Goal: Task Accomplishment & Management: Use online tool/utility

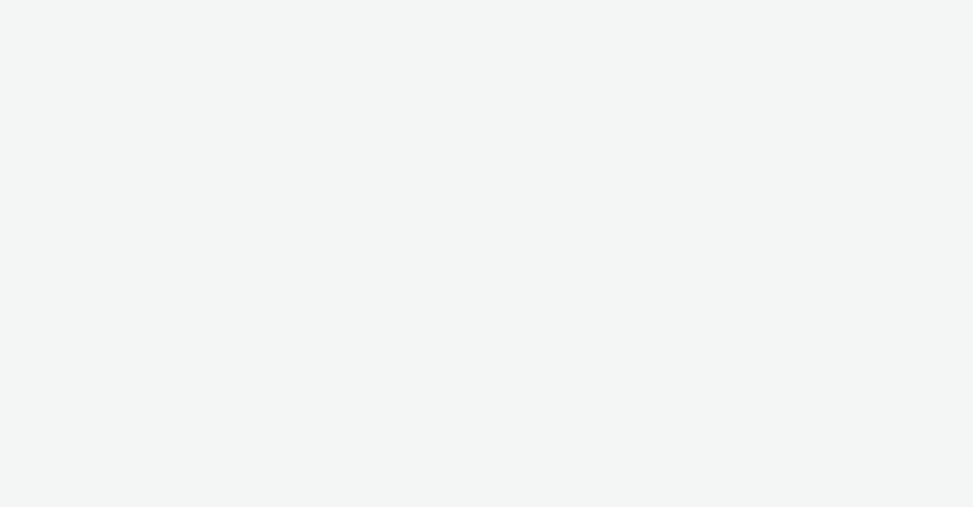
select select "2fc77e36-bb93-4aa3-9dff-dcb08e02eac6"
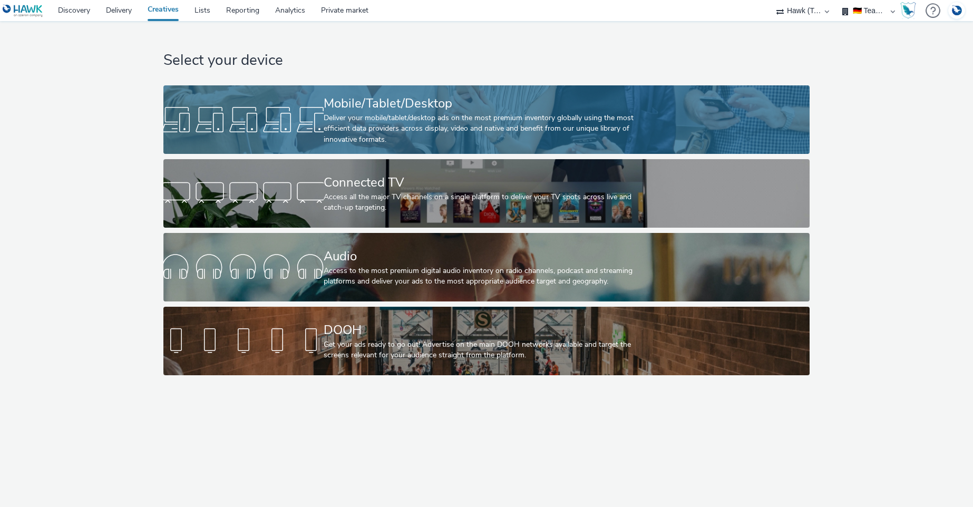
click at [430, 125] on div "Deliver your mobile/tablet/desktop ads on the most premium inventory globally u…" at bounding box center [484, 129] width 321 height 32
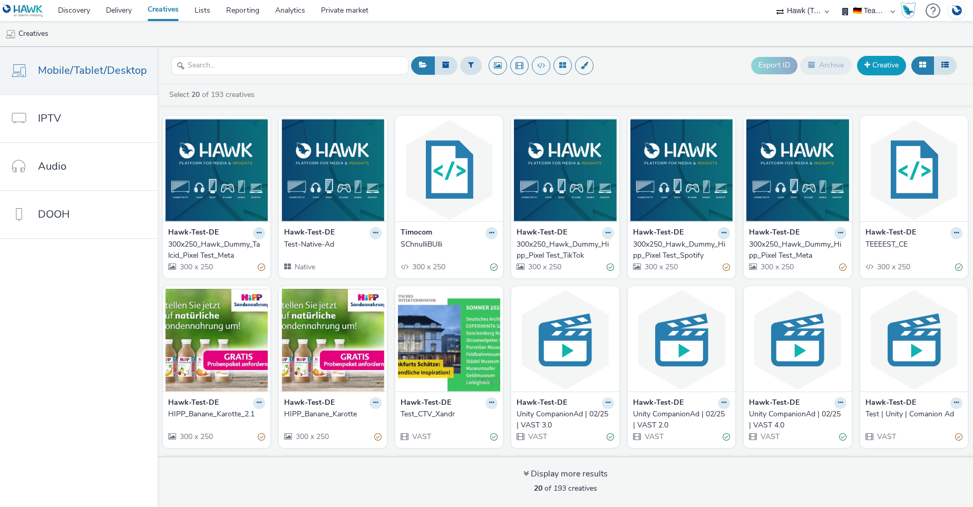
click at [884, 65] on link "Creative" at bounding box center [881, 65] width 49 height 19
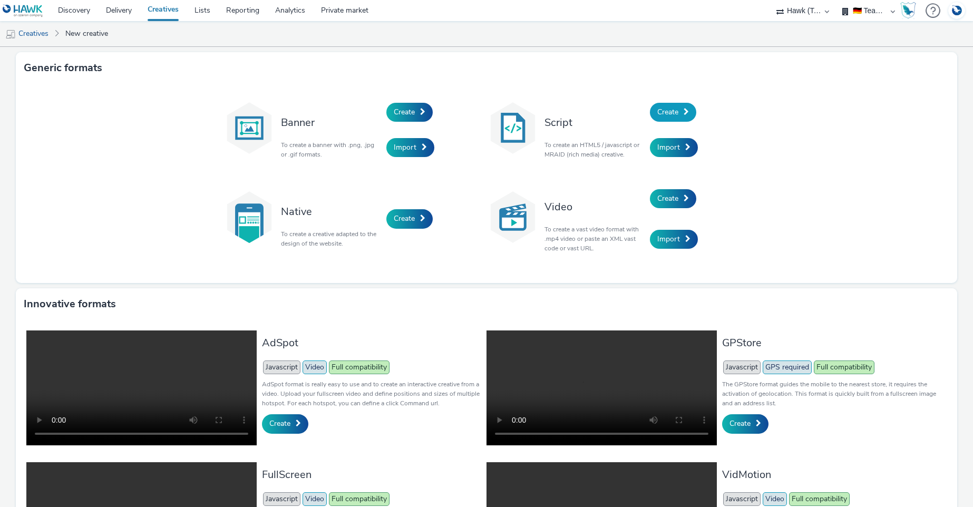
click at [673, 113] on span "Create" at bounding box center [668, 112] width 21 height 10
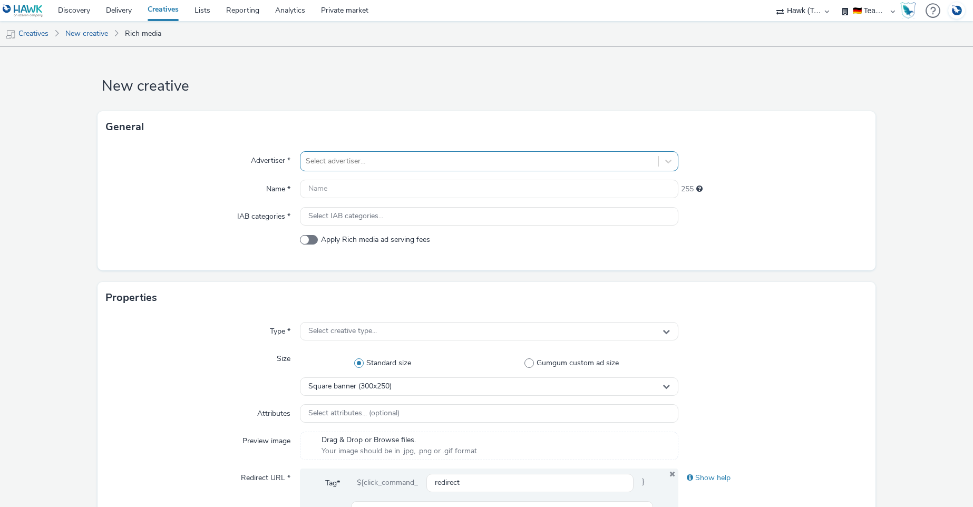
click at [360, 160] on div at bounding box center [479, 161] width 347 height 13
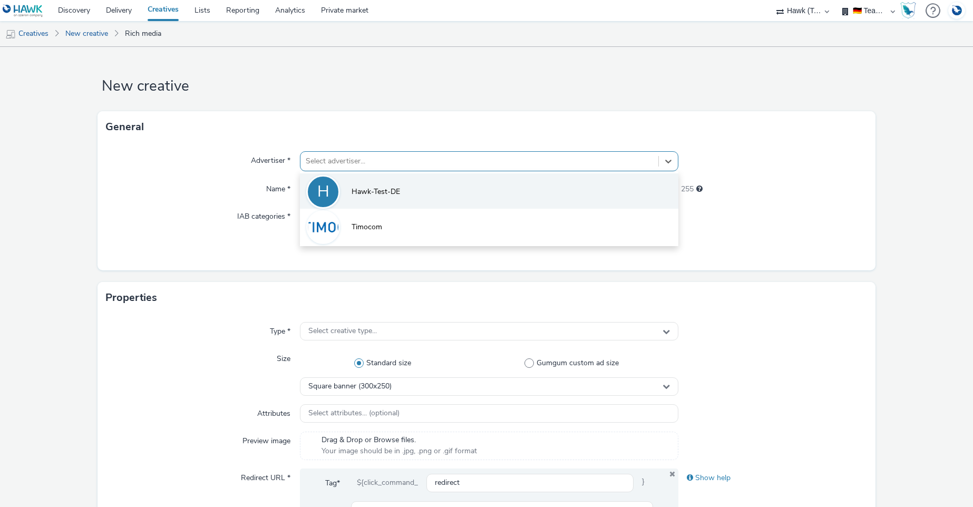
click at [366, 194] on span "Hawk-Test-DE" at bounding box center [376, 192] width 49 height 11
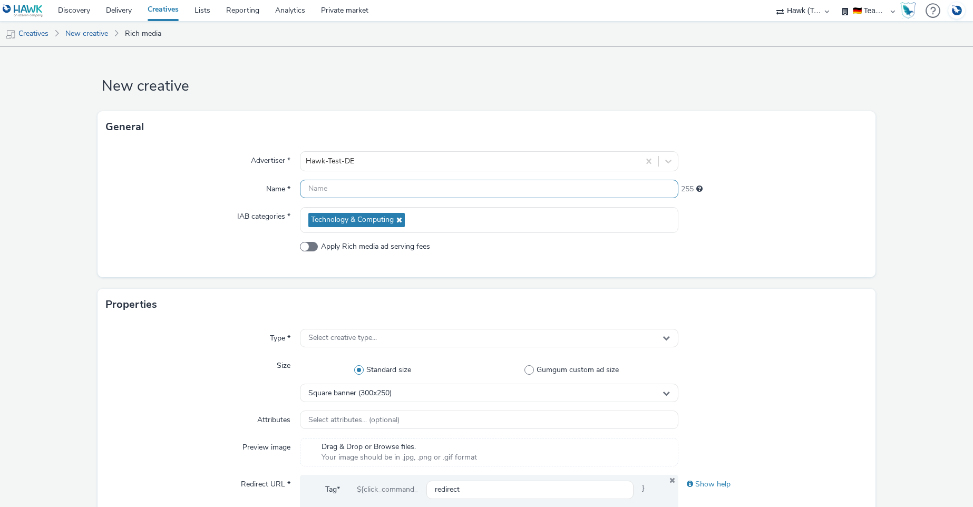
click at [363, 193] on input "text" at bounding box center [489, 189] width 378 height 18
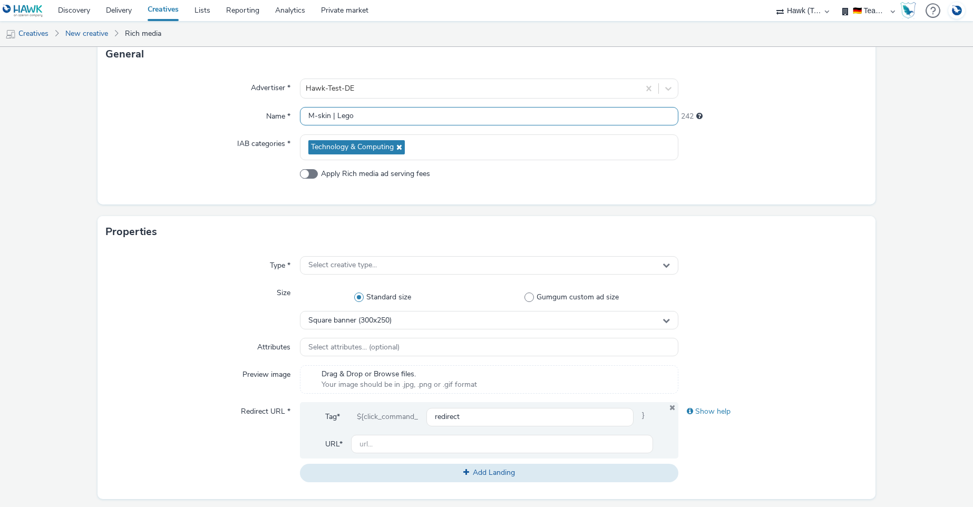
scroll to position [98, 0]
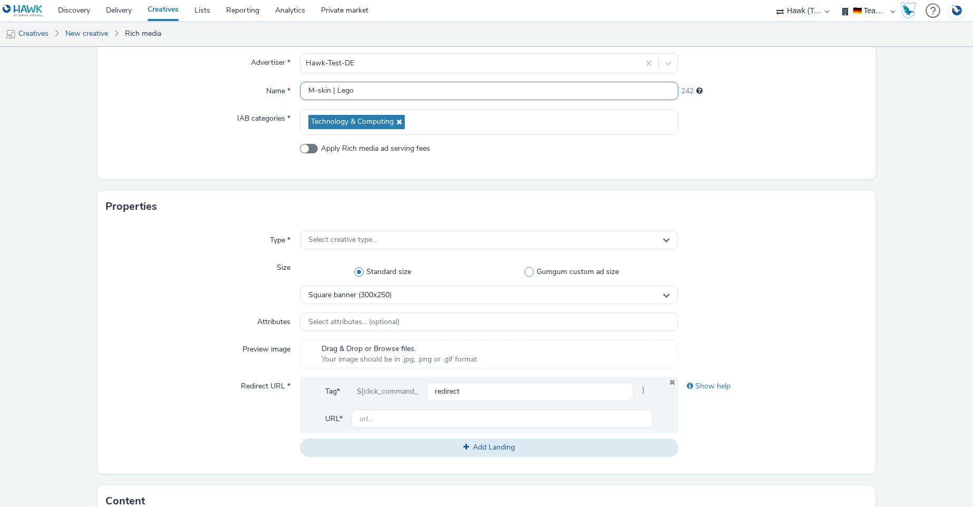
type input "M-skin | Lego"
click at [343, 225] on div "Type * Select creative type... Size Standard size Gumgum custom ad size Square …" at bounding box center [487, 349] width 779 height 252
click at [345, 239] on span "Select creative type..." at bounding box center [342, 240] width 69 height 9
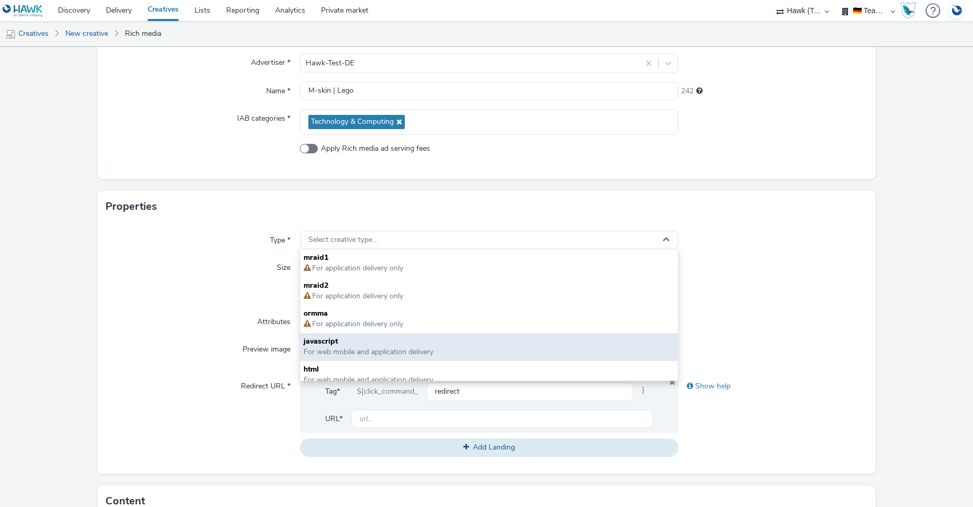
click at [354, 345] on span "javascript" at bounding box center [489, 341] width 371 height 11
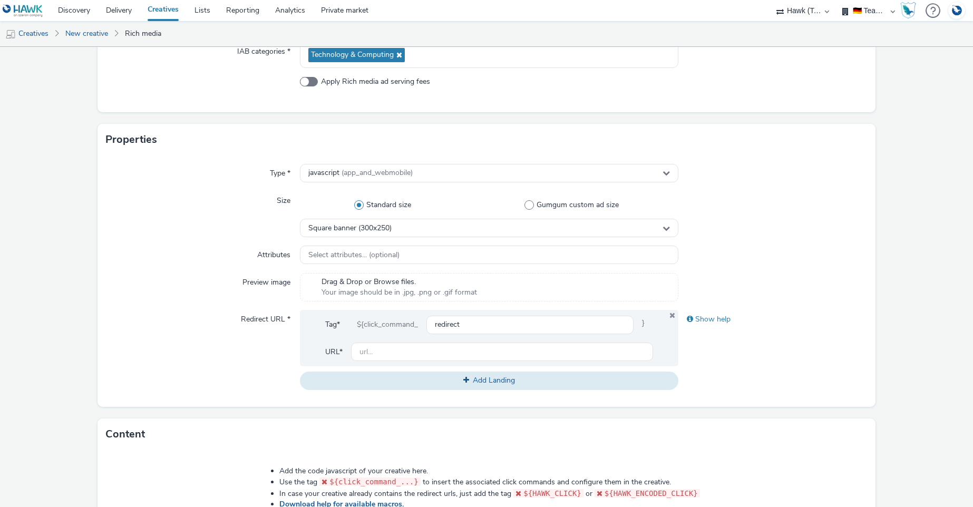
scroll to position [169, 0]
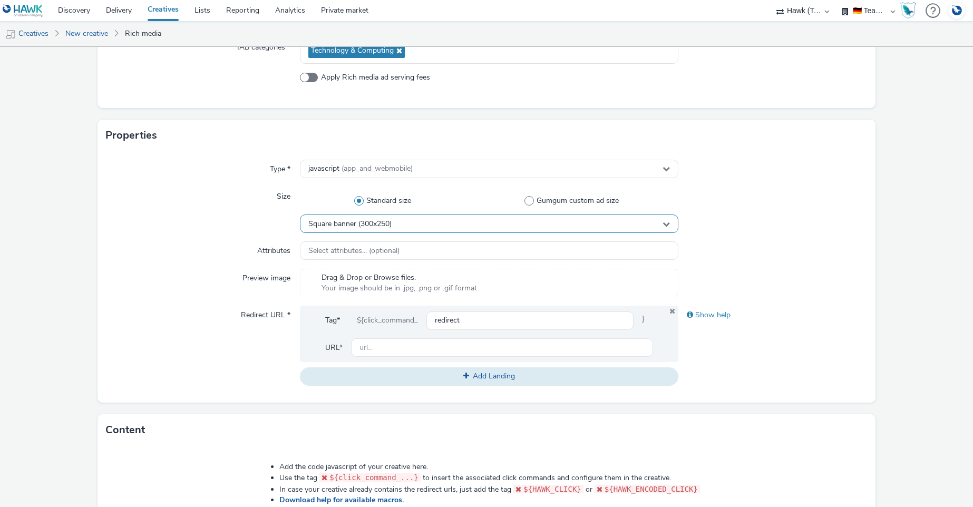
click at [401, 223] on div "Square banner (300x250)" at bounding box center [489, 224] width 378 height 18
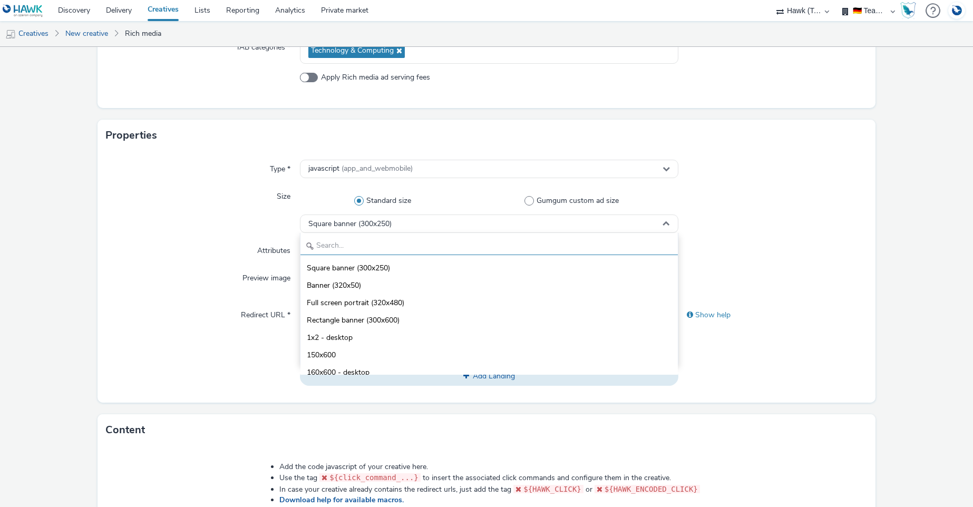
click at [410, 248] on input "text" at bounding box center [489, 246] width 377 height 18
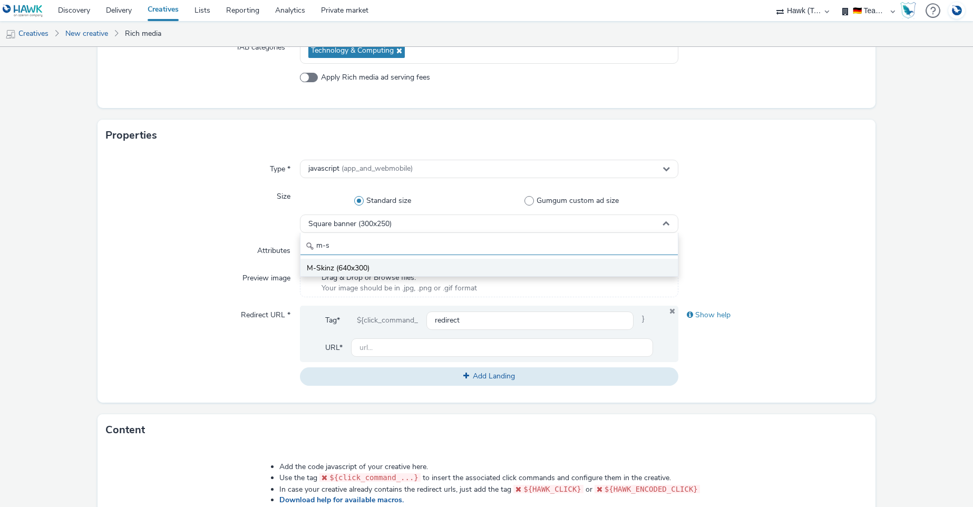
type input "m-s"
click at [381, 272] on li "M-Skinz (640x300)" at bounding box center [489, 267] width 377 height 17
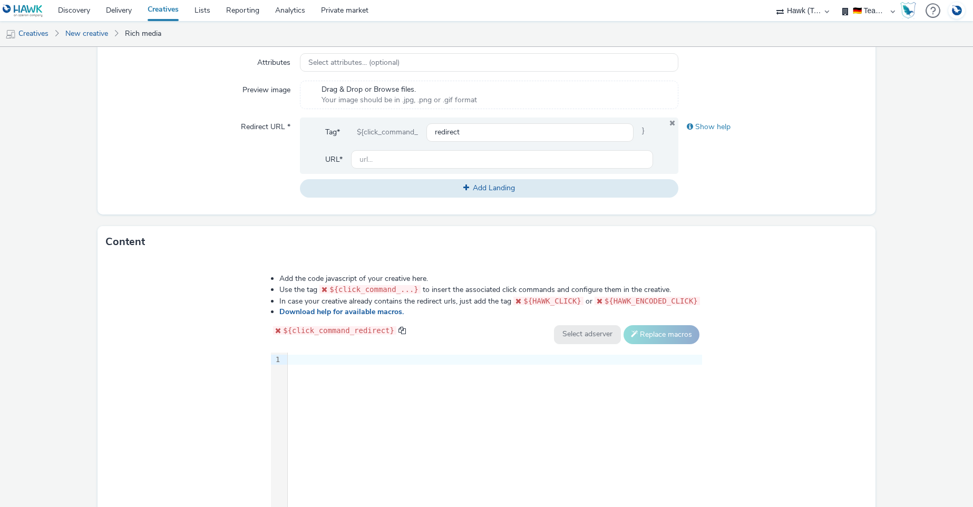
scroll to position [372, 0]
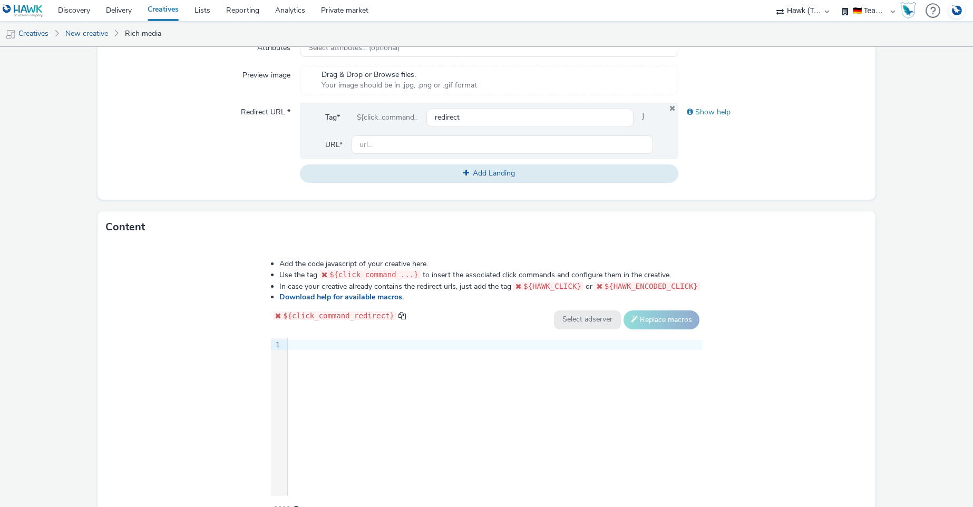
click at [414, 412] on div "9 1 ›" at bounding box center [486, 417] width 431 height 158
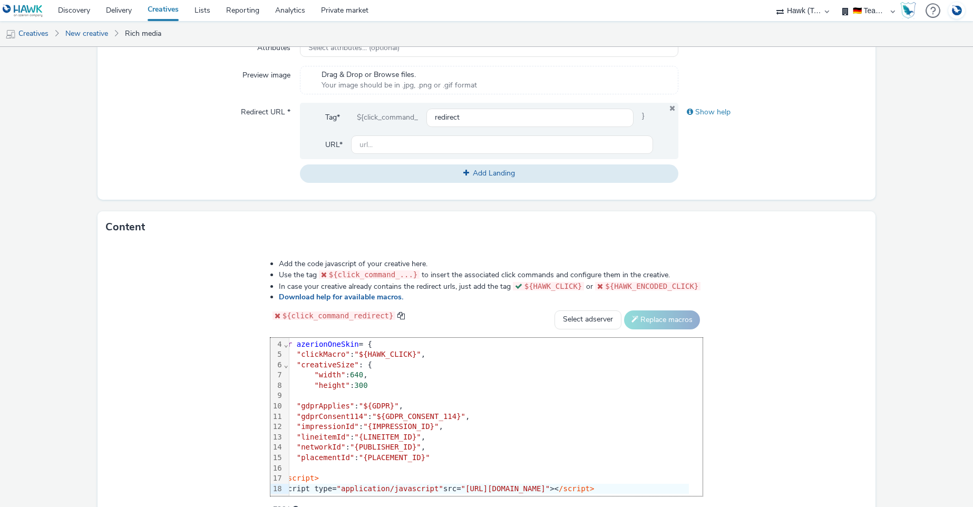
scroll to position [0, 14]
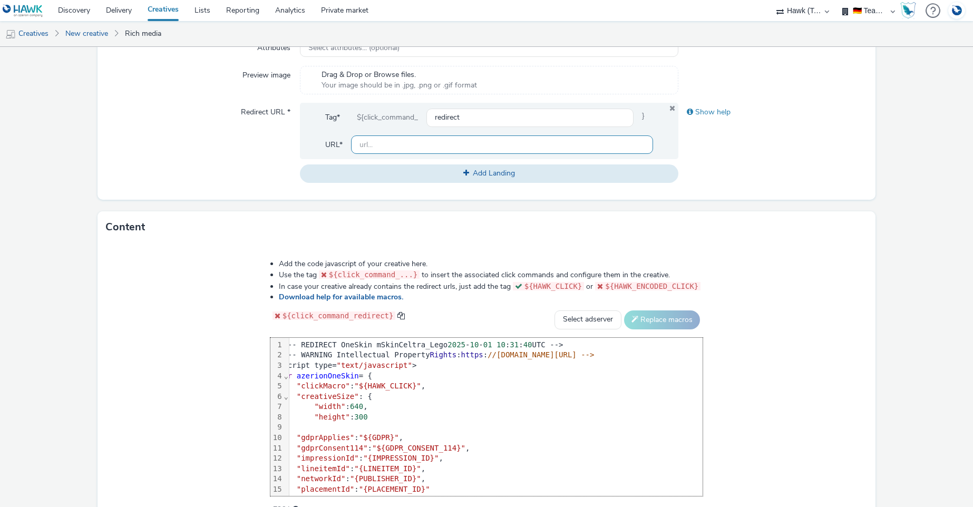
click at [382, 142] on input "text" at bounding box center [502, 145] width 302 height 18
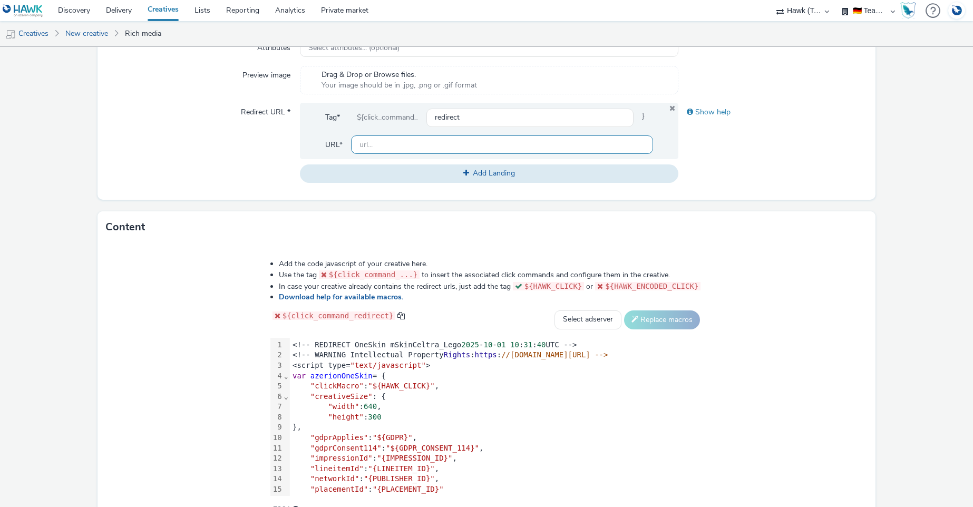
paste input "https://www.lego.com/de-de/categories/gaming"
type input "https://www.lego.com/de-de/categories/gaming"
click at [761, 182] on div "Type * javascript (app_and_webmobile) Size Standard size Gumgum custom ad size …" at bounding box center [487, 74] width 779 height 252
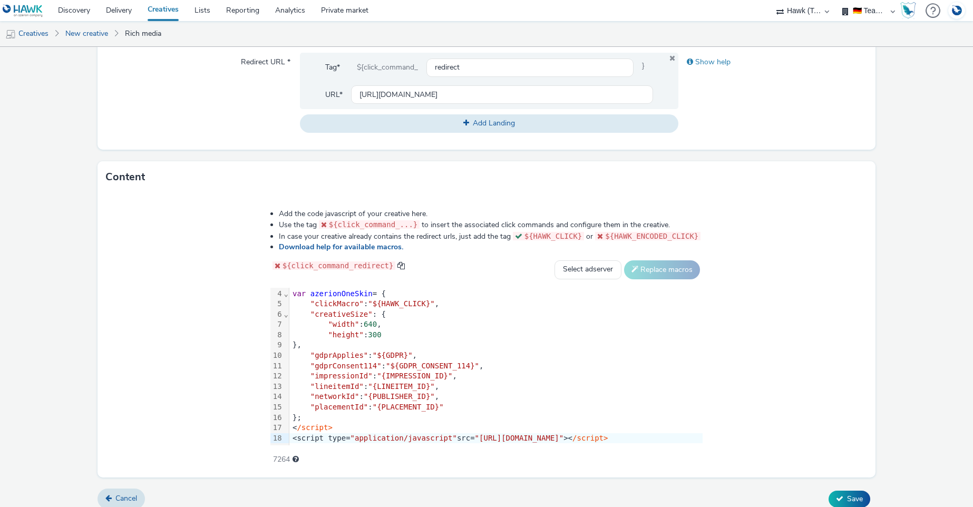
scroll to position [431, 0]
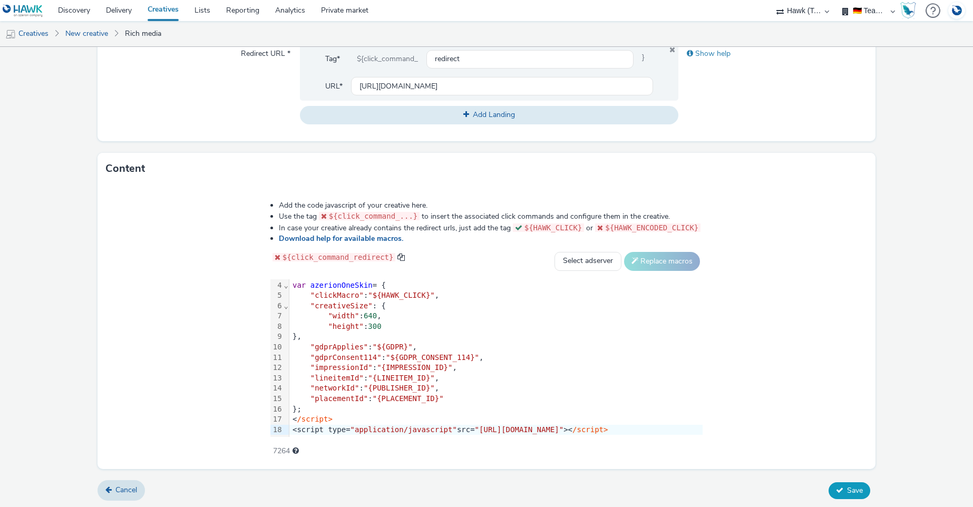
click at [847, 490] on span "Save" at bounding box center [855, 491] width 16 height 10
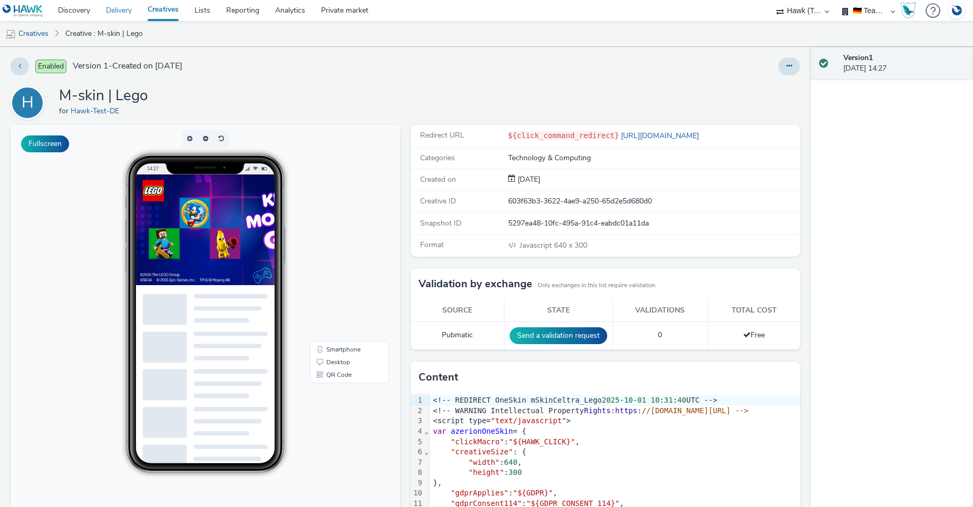
click at [119, 9] on link "Delivery" at bounding box center [119, 10] width 42 height 21
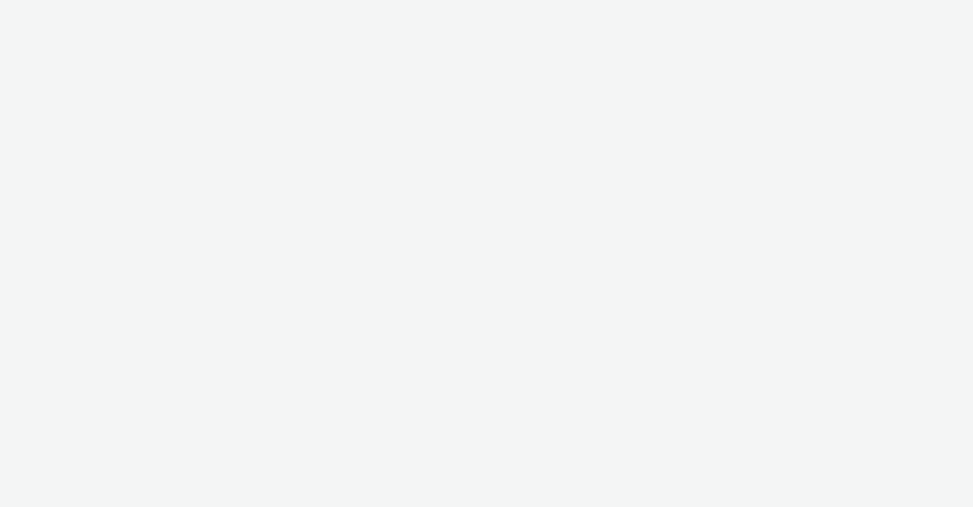
select select "2fc77e36-bb93-4aa3-9dff-dcb08e02eac6"
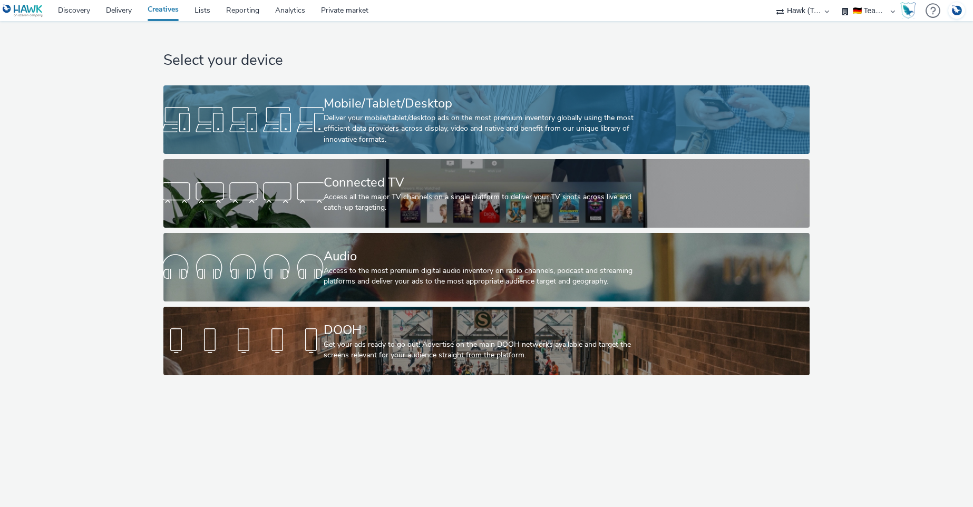
click at [367, 113] on div "Deliver your mobile/tablet/desktop ads on the most premium inventory globally u…" at bounding box center [484, 129] width 321 height 32
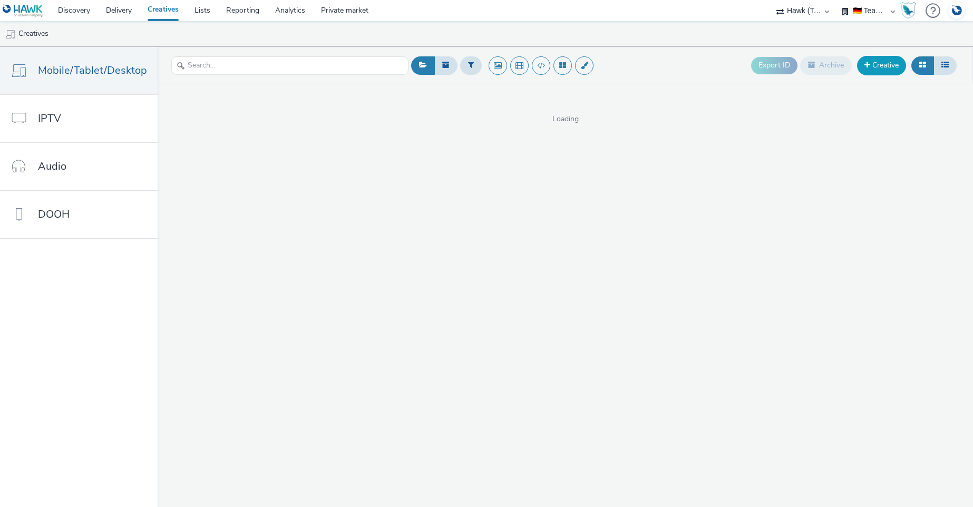
click at [881, 64] on link "Creative" at bounding box center [881, 65] width 49 height 19
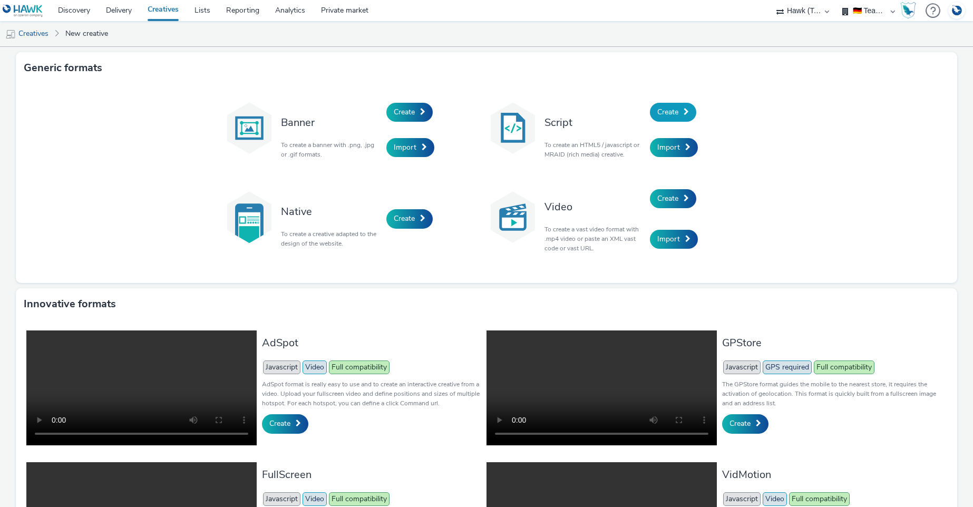
click at [665, 109] on span "Create" at bounding box center [668, 112] width 21 height 10
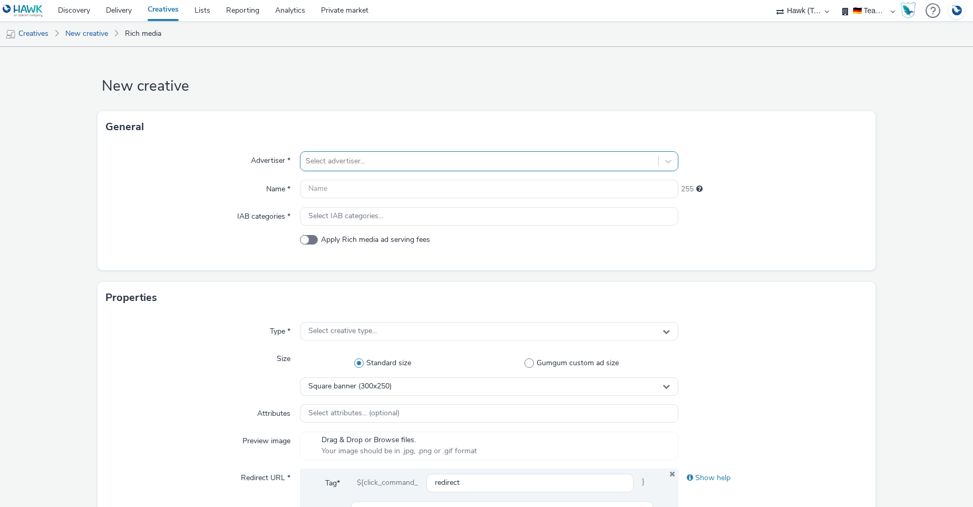
click at [397, 159] on div at bounding box center [479, 161] width 347 height 13
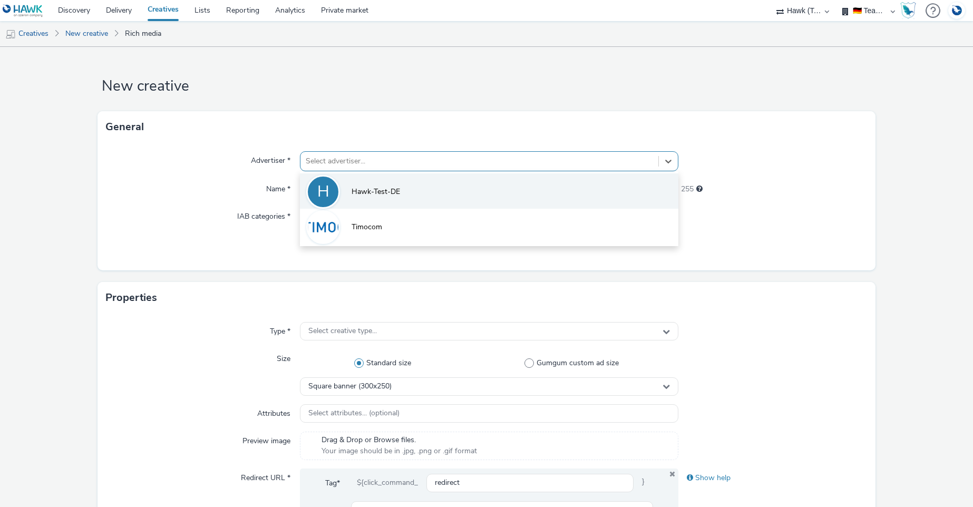
click at [390, 187] on span "Hawk-Test-DE" at bounding box center [376, 192] width 49 height 11
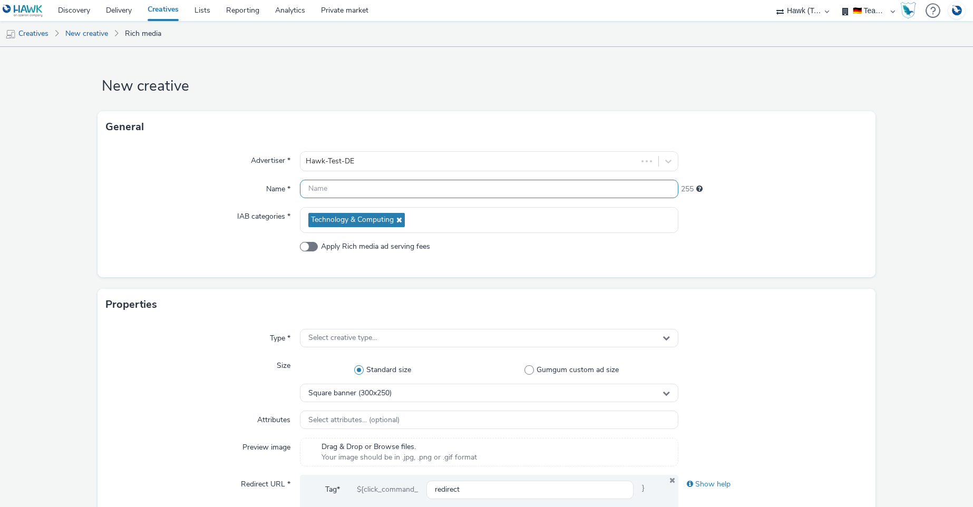
click at [389, 190] on input "text" at bounding box center [489, 189] width 378 height 18
type input "PageSkin"
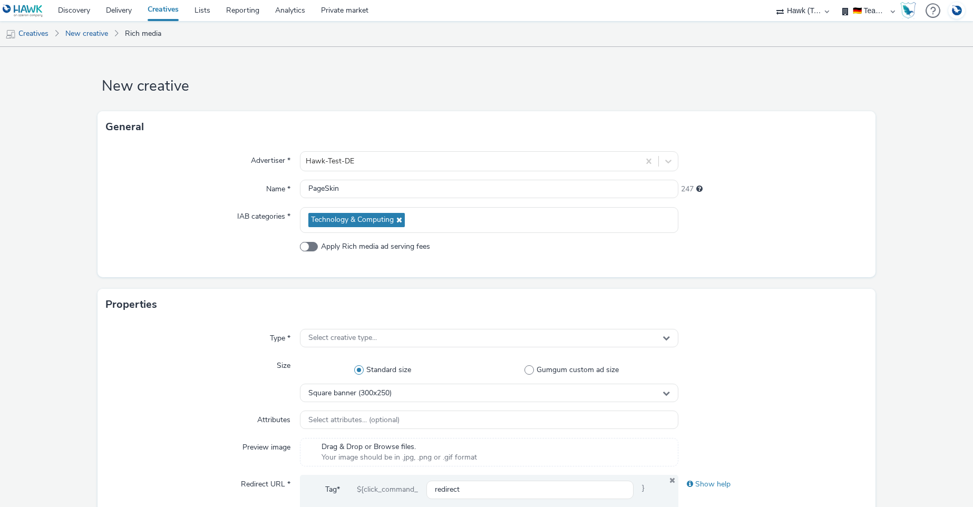
click at [188, 188] on div "Name *" at bounding box center [203, 189] width 195 height 19
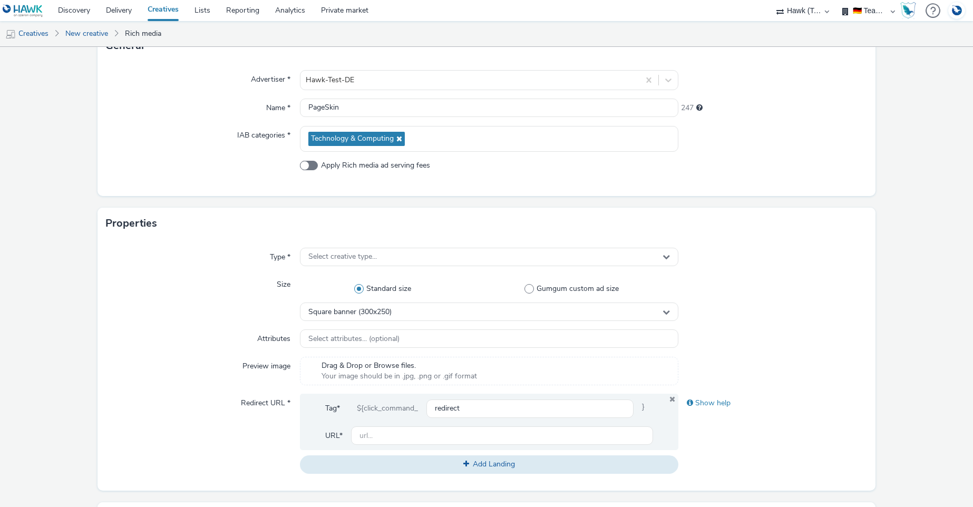
scroll to position [82, 0]
click at [452, 255] on div "Select creative type..." at bounding box center [489, 256] width 378 height 18
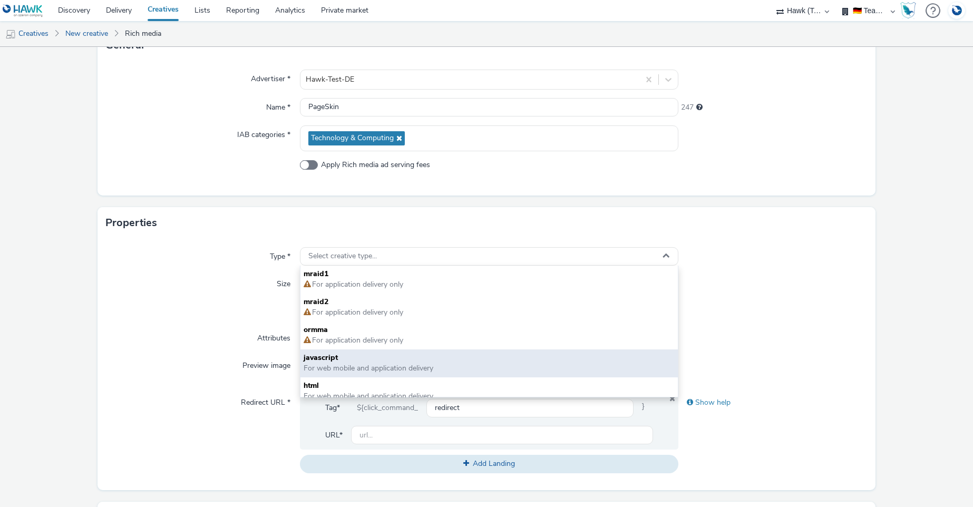
click at [386, 358] on span "javascript" at bounding box center [489, 358] width 371 height 11
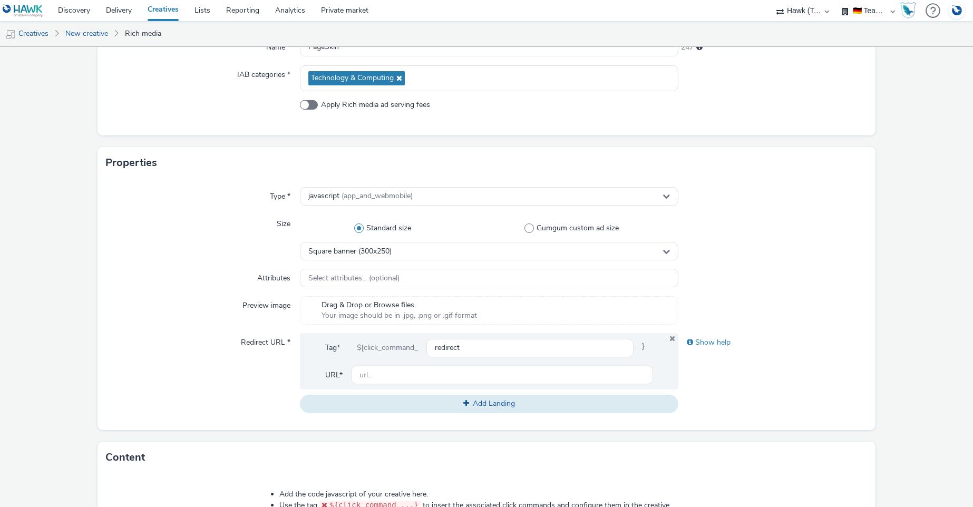
scroll to position [145, 0]
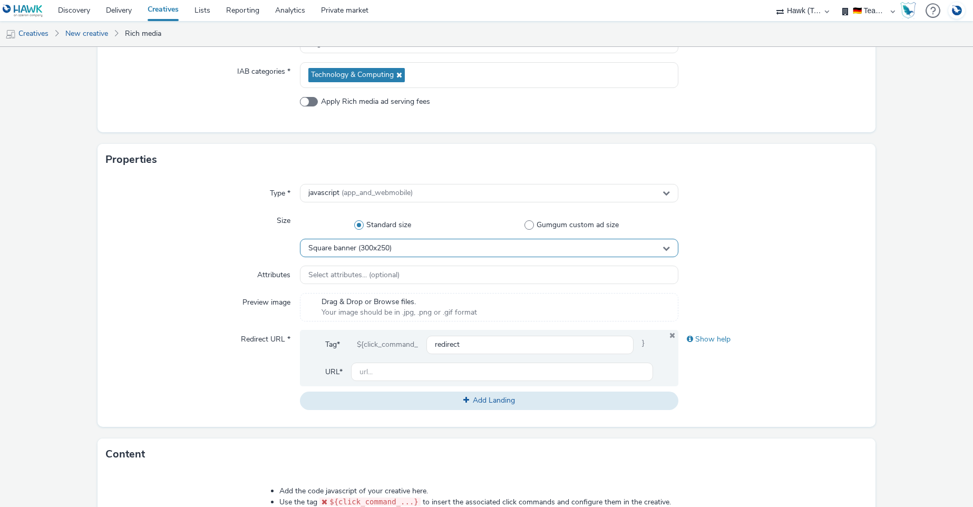
click at [394, 247] on div "Square banner (300x250)" at bounding box center [489, 248] width 378 height 18
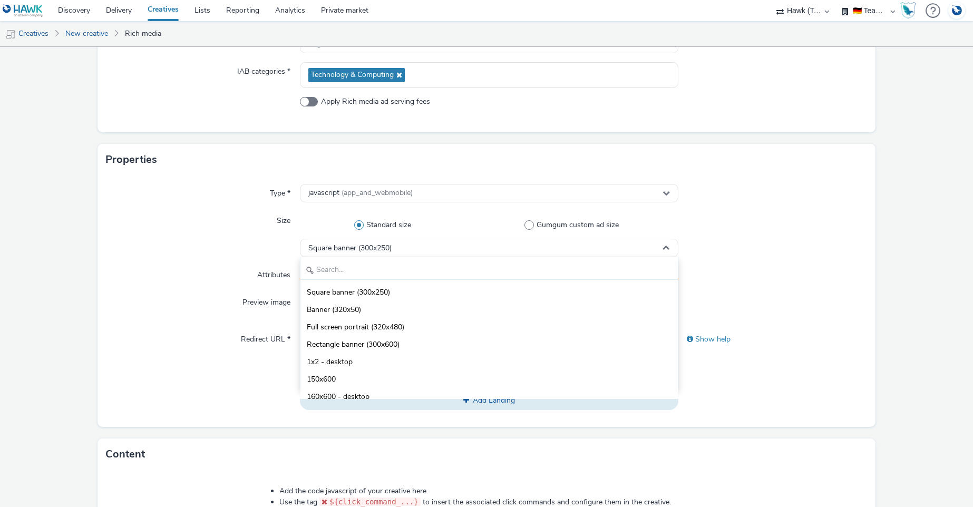
click at [395, 266] on input "text" at bounding box center [489, 270] width 377 height 18
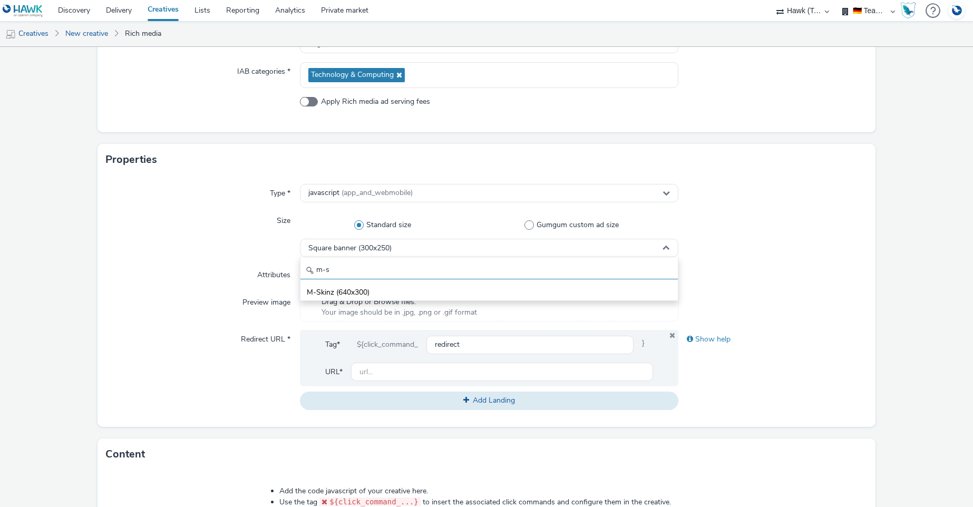
type input "m-s"
click at [375, 302] on span "Drag & Drop or Browse files." at bounding box center [400, 302] width 156 height 11
click at [381, 275] on span "Select attributes... (optional)" at bounding box center [353, 275] width 91 height 9
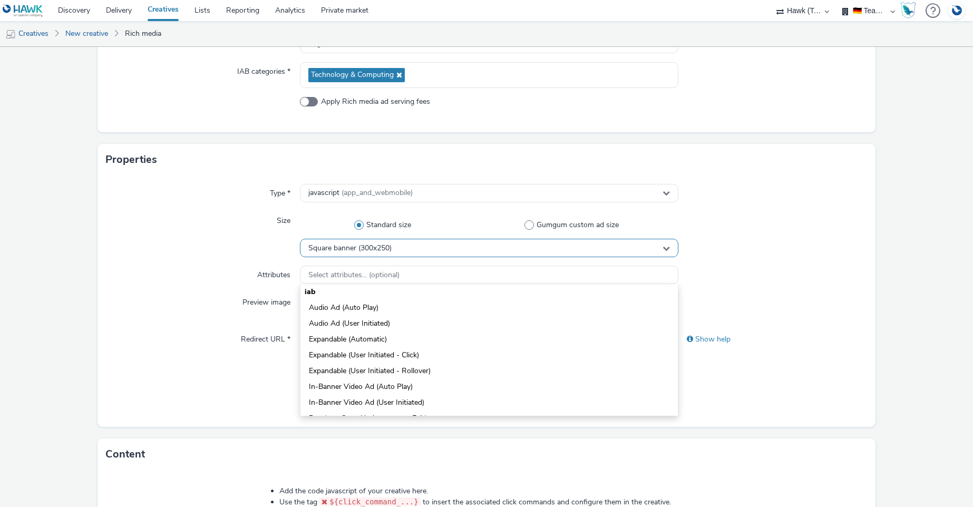
click at [361, 248] on span "Square banner (300x250)" at bounding box center [349, 248] width 83 height 9
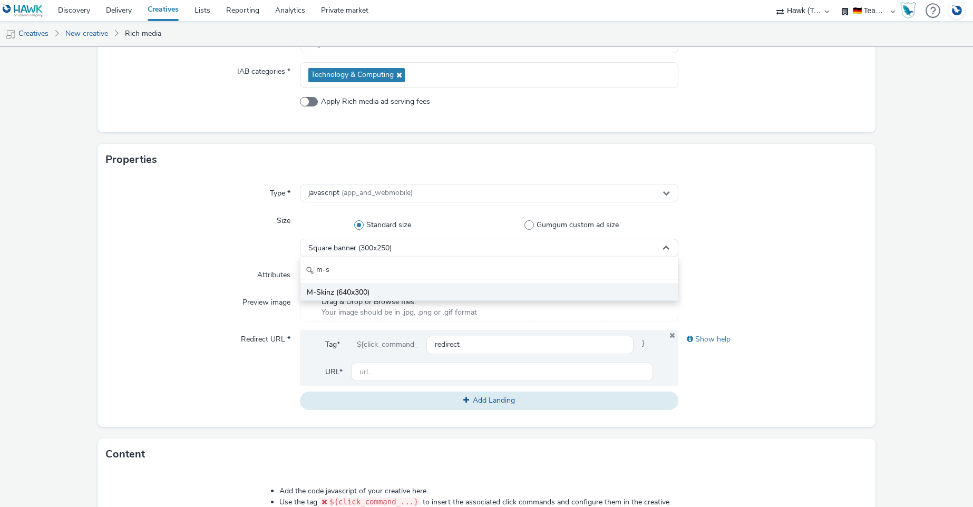
click at [343, 291] on span "M-Skinz (640x300)" at bounding box center [338, 292] width 63 height 11
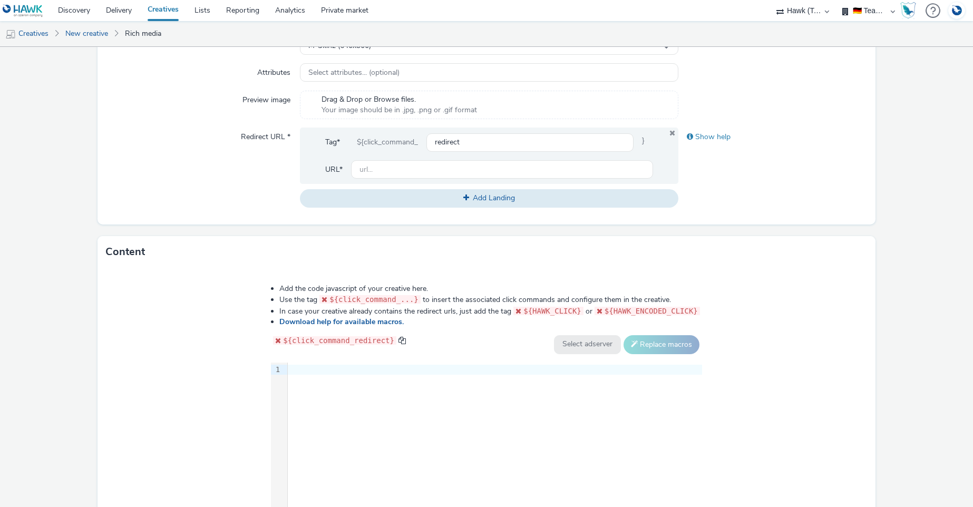
scroll to position [348, 0]
click at [376, 429] on div "9 1 ›" at bounding box center [486, 441] width 431 height 158
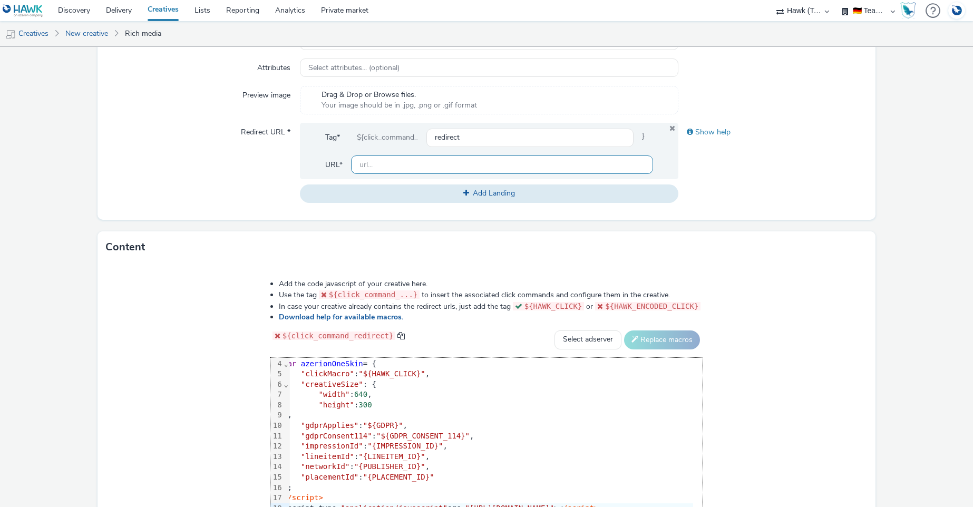
click at [406, 165] on input "text" at bounding box center [502, 165] width 302 height 18
paste input "https://www.wempe.com/de-de/uhren/patek-philippe/"
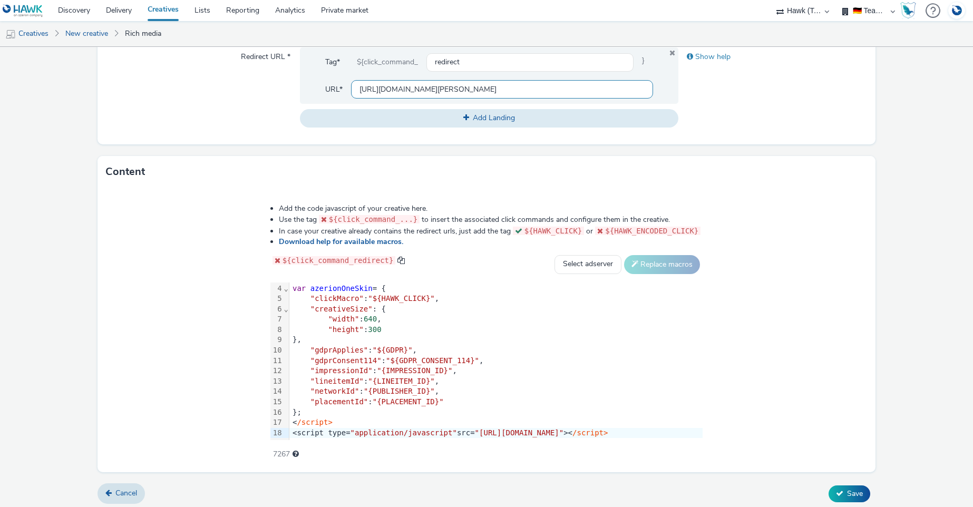
scroll to position [431, 0]
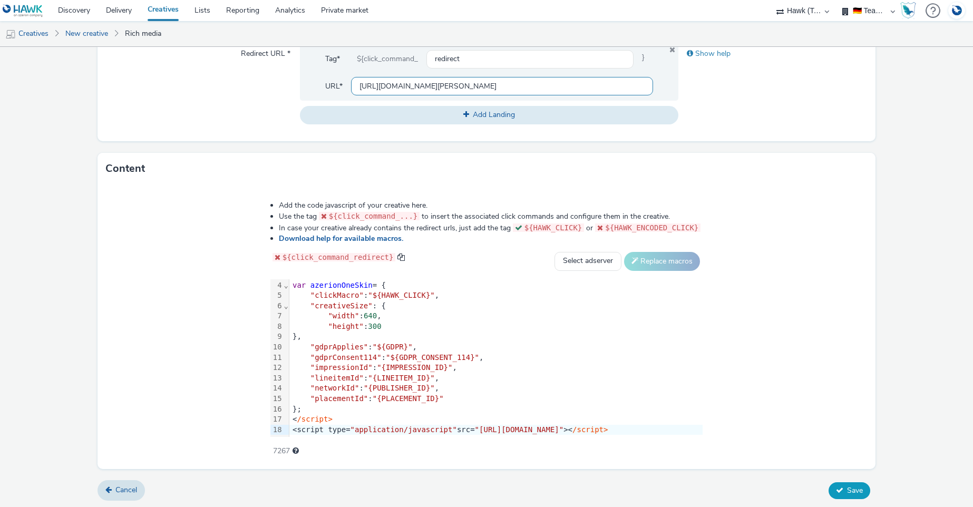
type input "https://www.wempe.com/de-de/uhren/patek-philippe/"
click at [849, 489] on span "Save" at bounding box center [855, 491] width 16 height 10
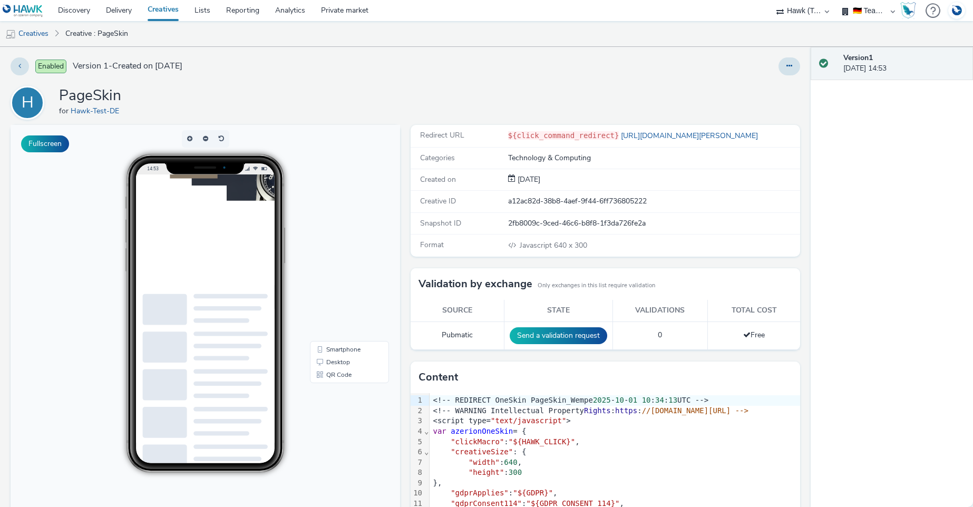
click at [305, 196] on div at bounding box center [304, 253] width 337 height 253
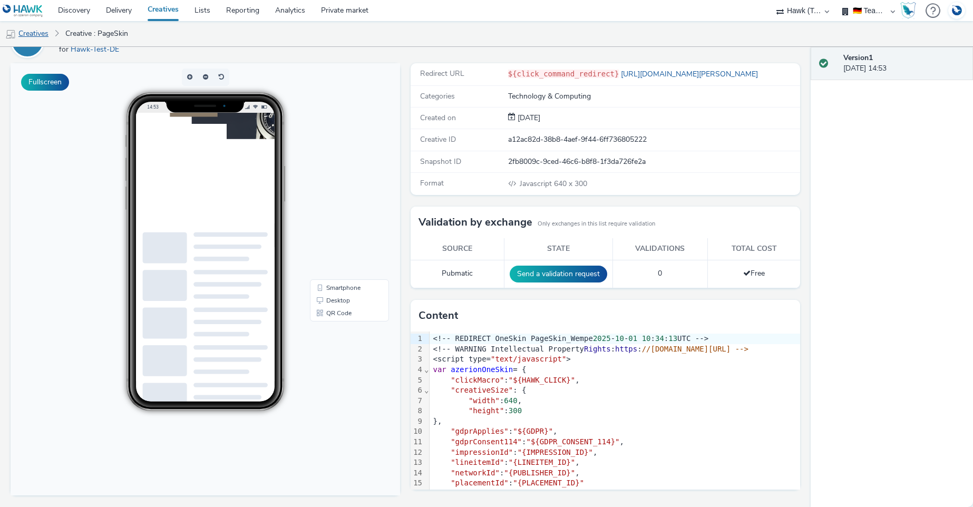
click at [27, 34] on link "Creatives" at bounding box center [27, 33] width 54 height 25
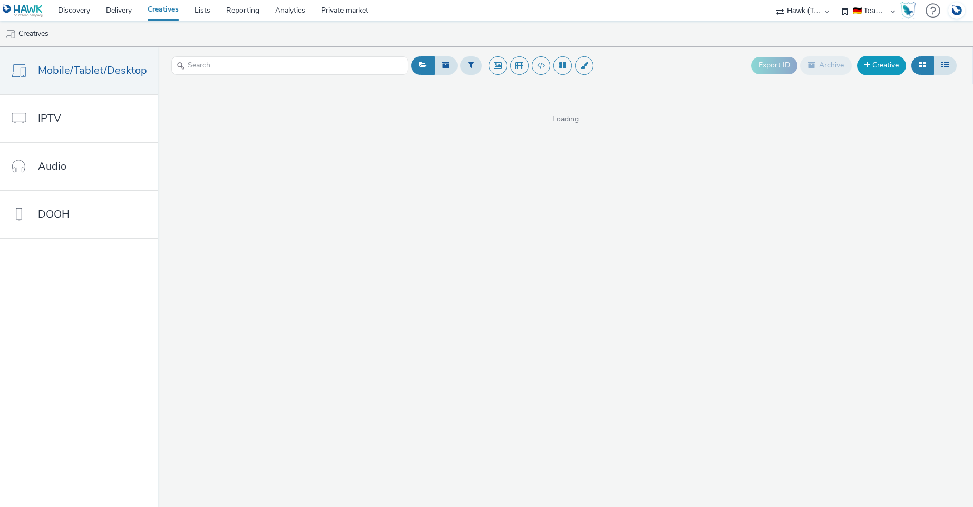
click at [879, 66] on link "Creative" at bounding box center [881, 65] width 49 height 19
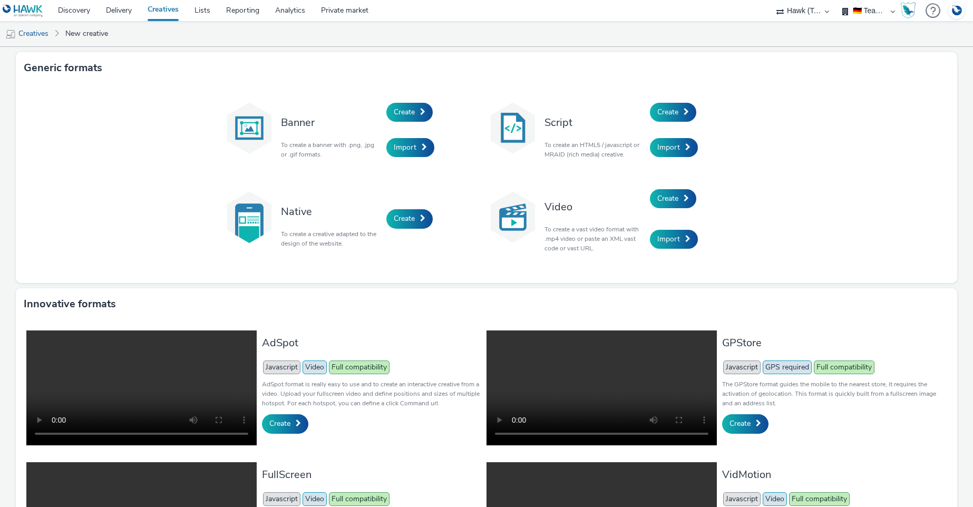
click at [530, 132] on img at bounding box center [513, 128] width 53 height 53
click at [558, 122] on h3 "Script" at bounding box center [595, 122] width 100 height 14
click at [673, 111] on span "Create" at bounding box center [668, 112] width 21 height 10
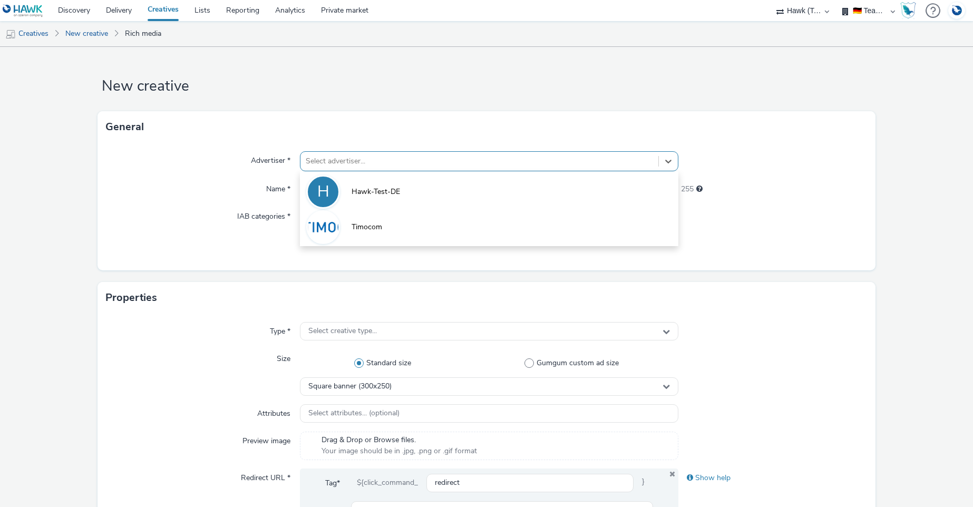
click at [394, 160] on div at bounding box center [479, 161] width 347 height 13
click at [41, 33] on link "Creatives" at bounding box center [27, 33] width 54 height 25
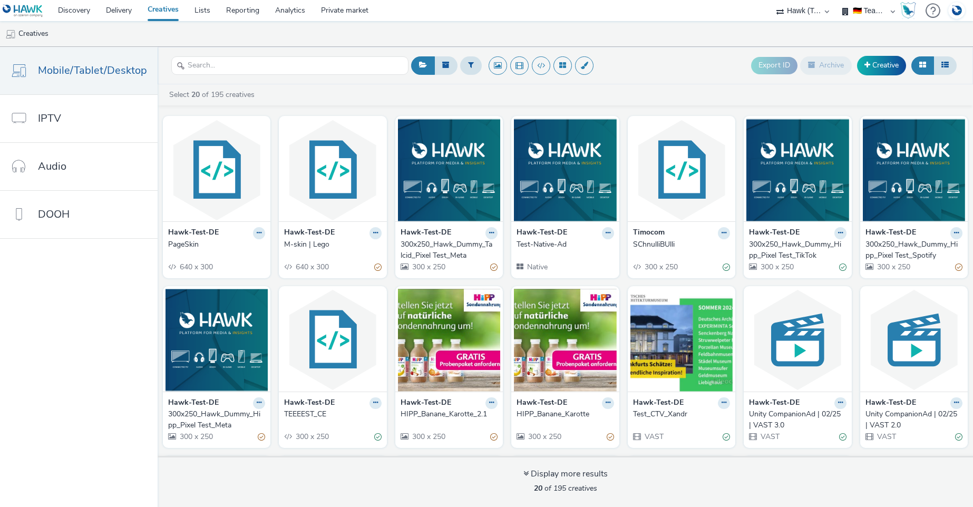
click at [222, 250] on div "Hawk-Test-DE PageSkin 640 x 300" at bounding box center [217, 249] width 108 height 56
click at [231, 246] on div "PageSkin" at bounding box center [214, 244] width 93 height 11
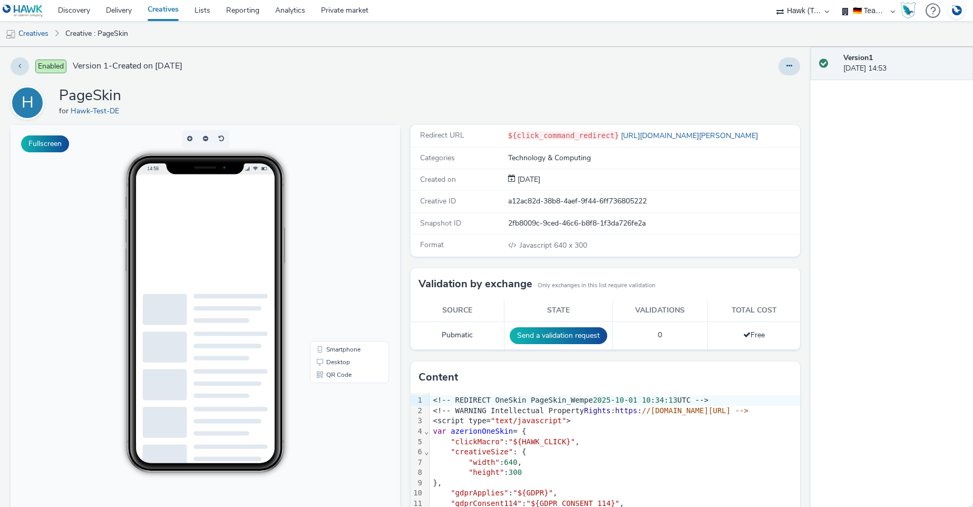
click at [794, 64] on div "Enabled Version 1 - Created on 01 October 2025 H PageSkin for Hawk-Test-DE Full…" at bounding box center [405, 277] width 811 height 460
click at [787, 65] on icon at bounding box center [790, 65] width 6 height 7
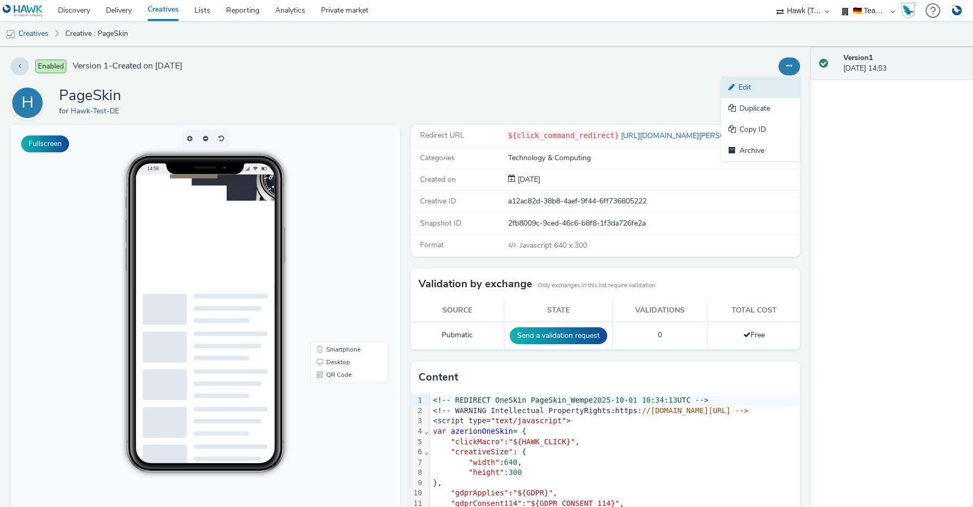
click at [742, 90] on link "Edit" at bounding box center [760, 87] width 79 height 21
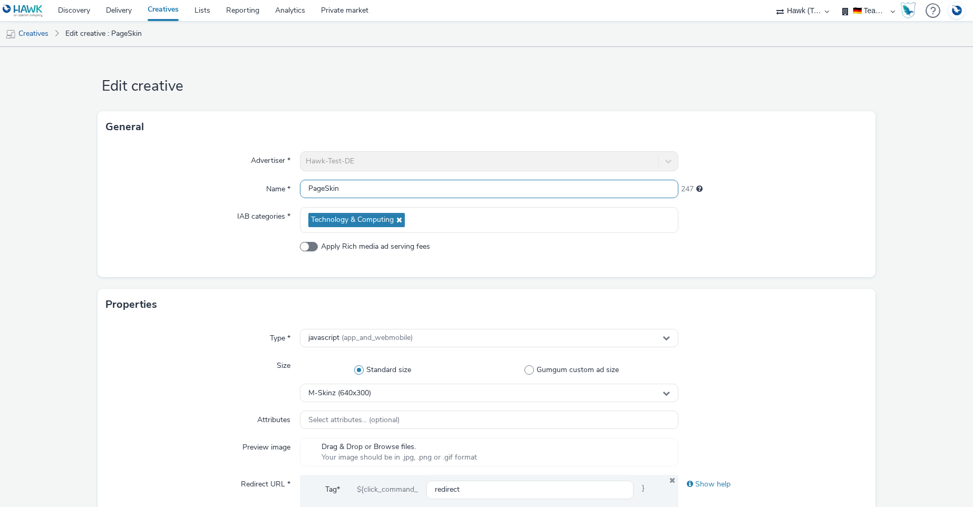
click at [369, 192] on input "PageSkin" at bounding box center [489, 189] width 378 height 18
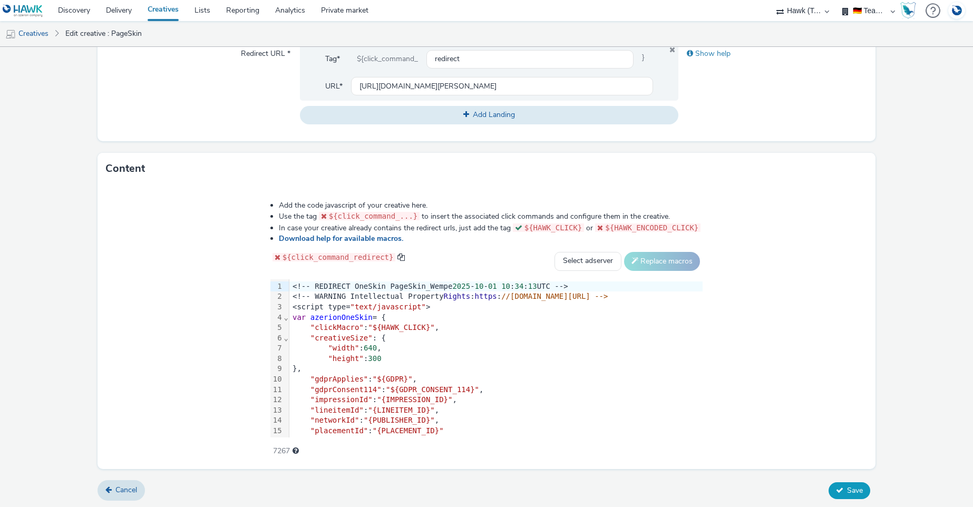
type input "PageSkin | Wempe"
click at [854, 492] on span "Save" at bounding box center [855, 491] width 16 height 10
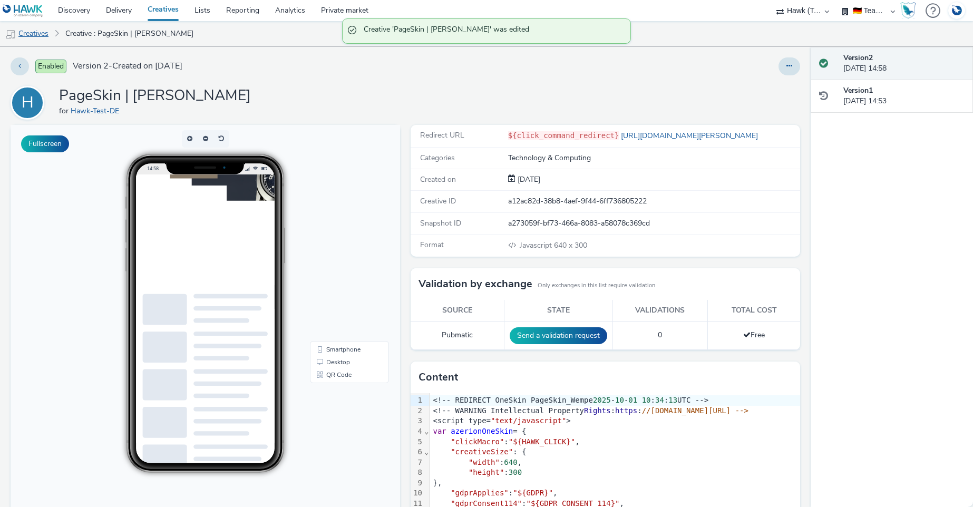
click at [39, 33] on link "Creatives" at bounding box center [27, 33] width 54 height 25
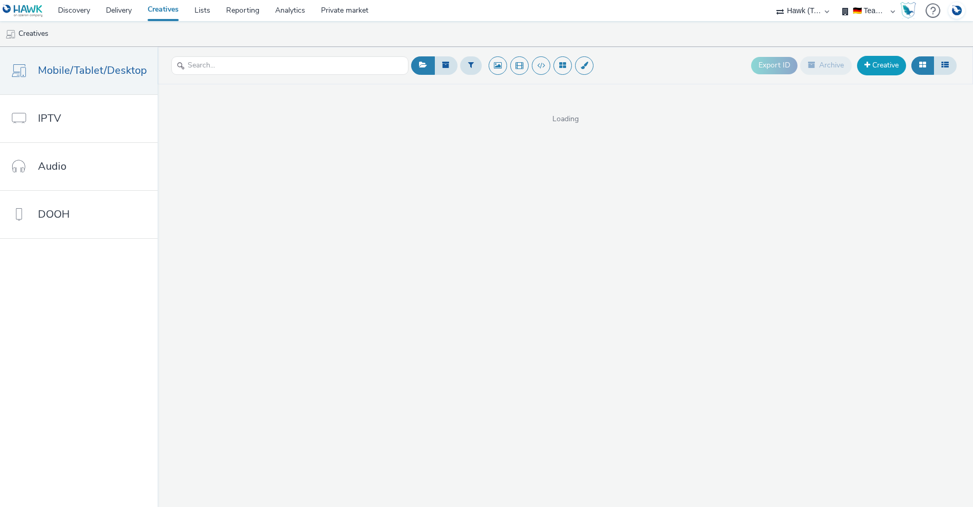
click at [877, 63] on link "Creative" at bounding box center [881, 65] width 49 height 19
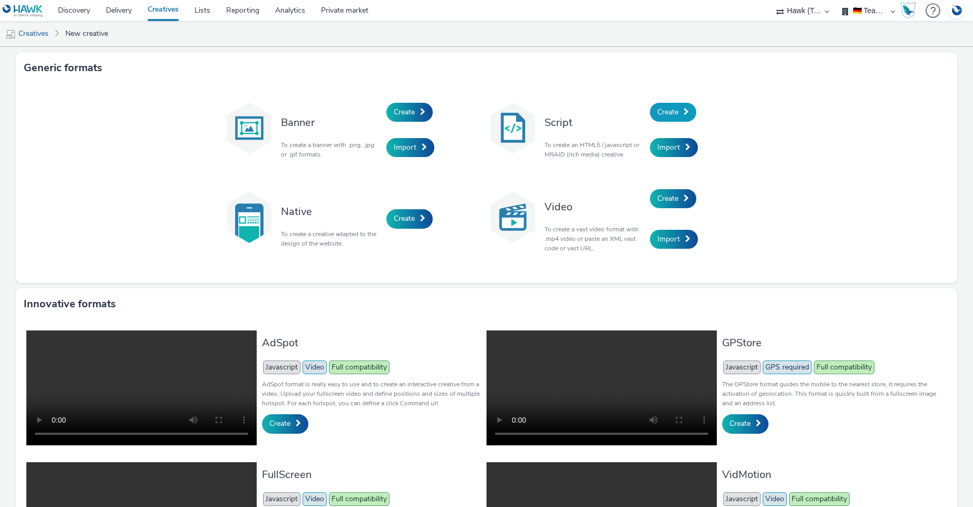
click at [658, 113] on span "Create" at bounding box center [668, 112] width 21 height 10
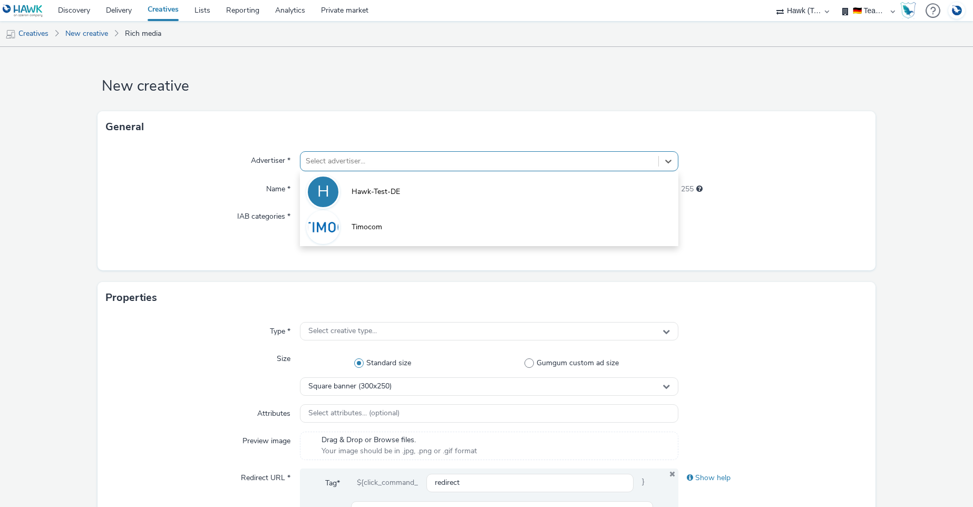
click at [533, 160] on div at bounding box center [479, 161] width 347 height 13
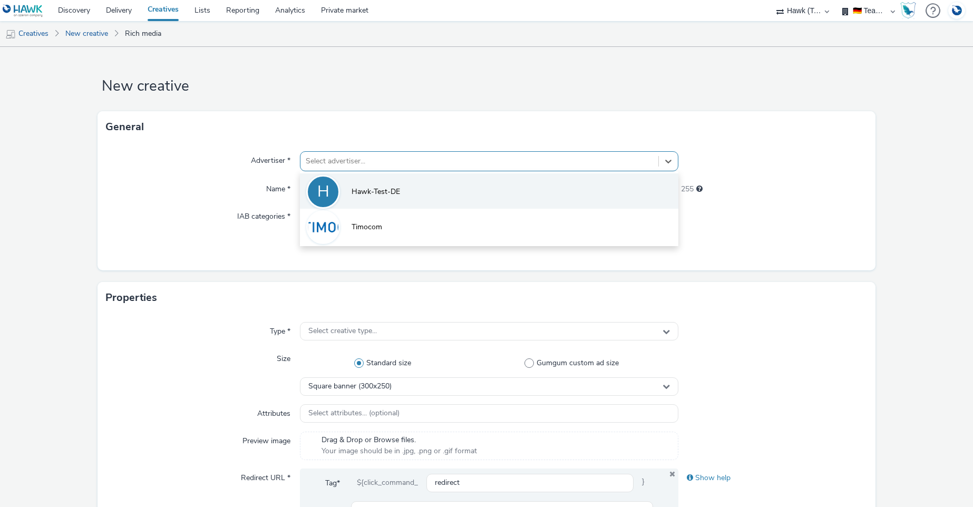
click at [489, 193] on li "H Hawk-Test-DE" at bounding box center [489, 190] width 378 height 35
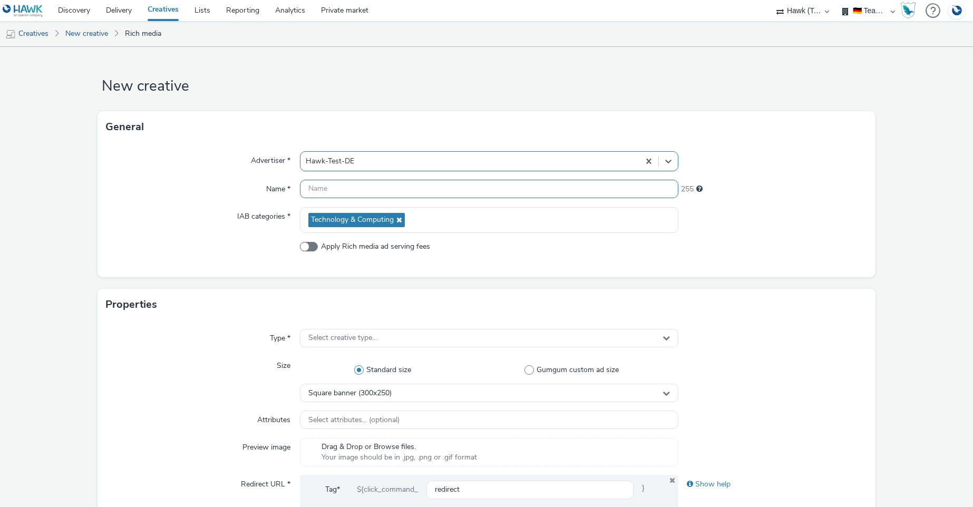
click at [487, 194] on input "text" at bounding box center [489, 189] width 378 height 18
type input "Buttom | Wilkinson"
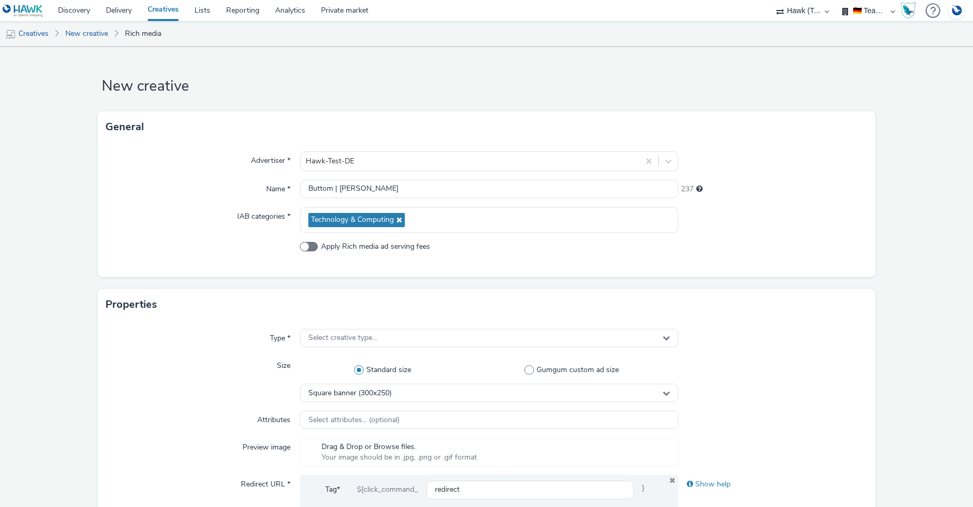
click at [669, 289] on div "Properties" at bounding box center [487, 305] width 779 height 32
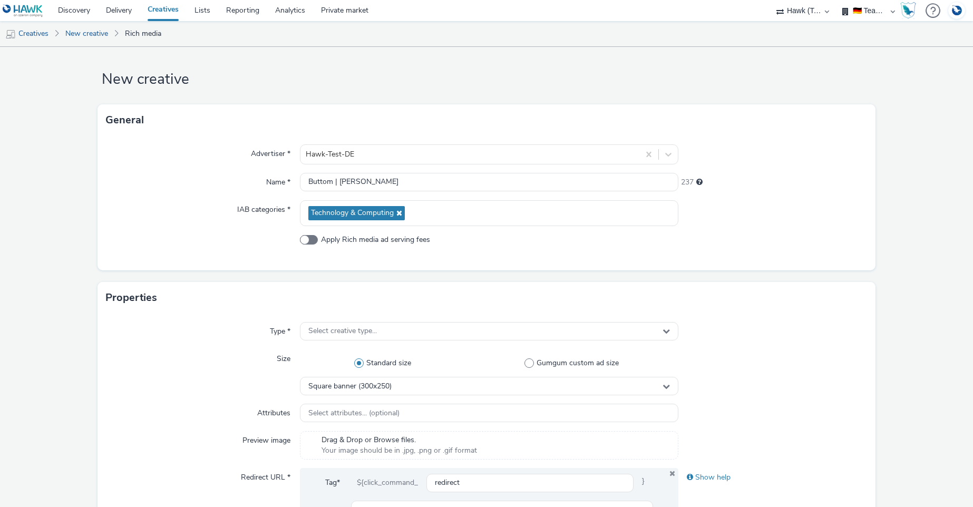
scroll to position [23, 0]
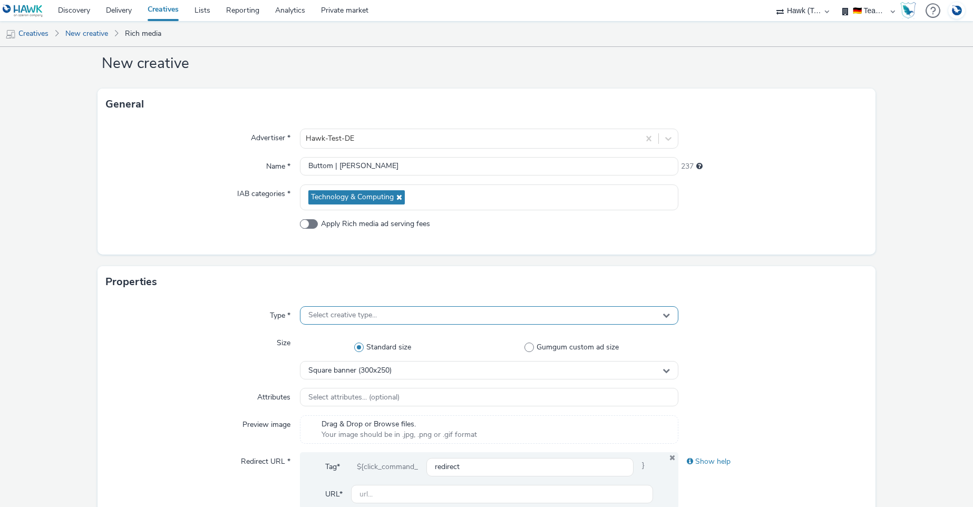
click at [340, 314] on span "Select creative type..." at bounding box center [342, 315] width 69 height 9
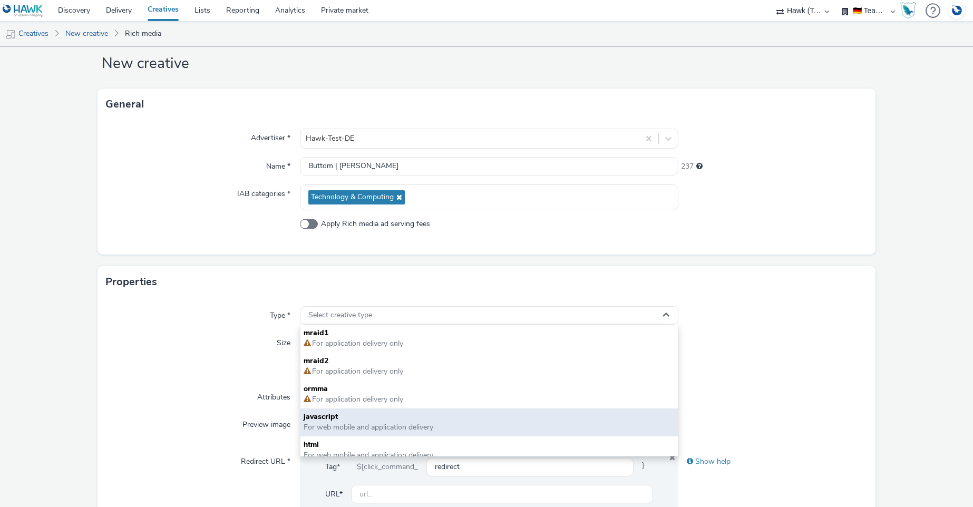
click at [354, 425] on span "For web mobile and application delivery" at bounding box center [369, 427] width 130 height 10
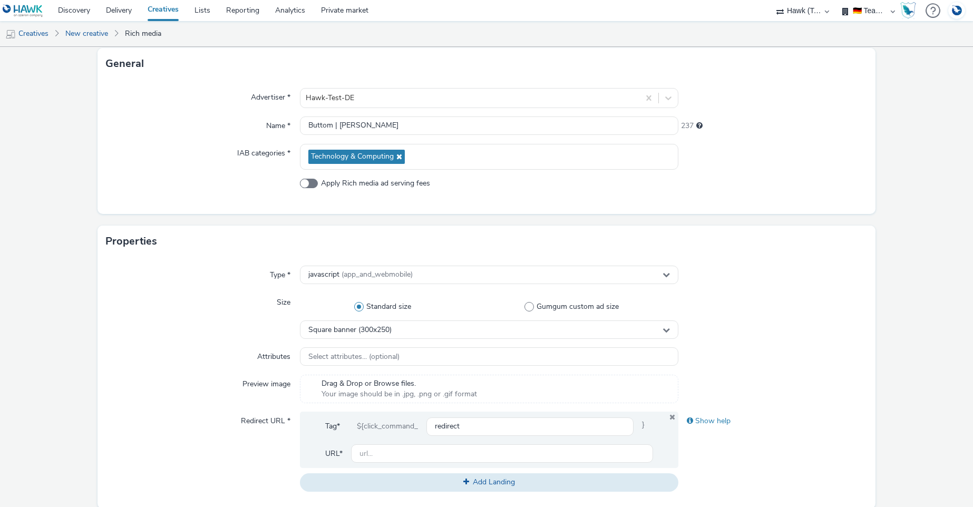
scroll to position [174, 0]
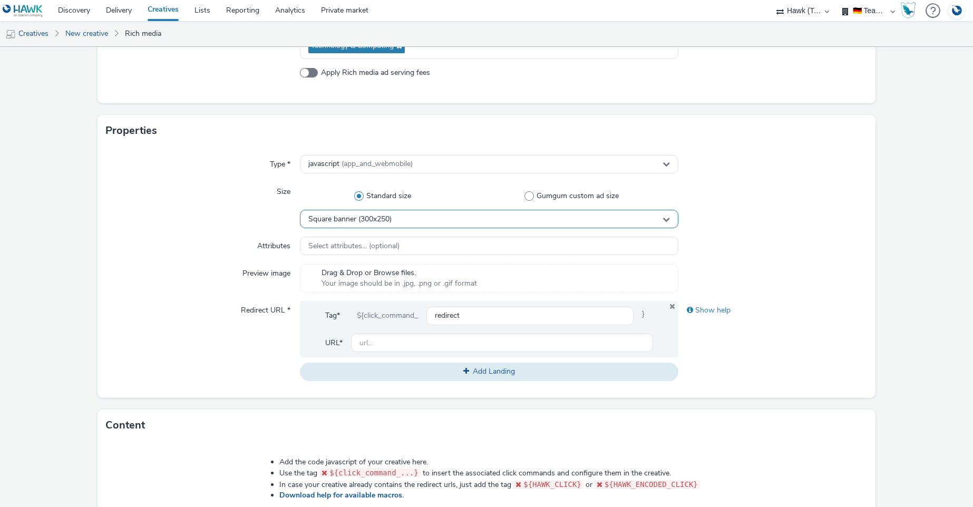
click at [401, 218] on div "Square banner (300x250)" at bounding box center [489, 219] width 378 height 18
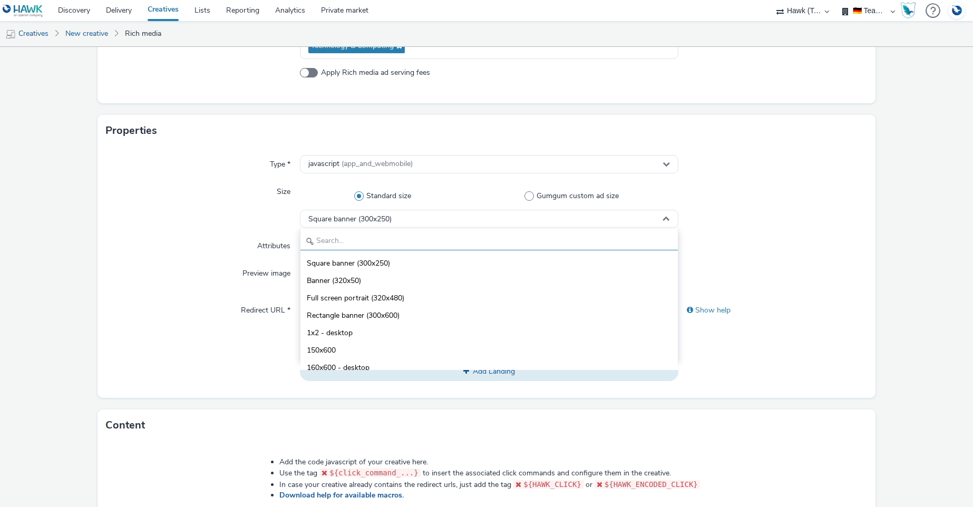
click at [328, 243] on input "text" at bounding box center [489, 241] width 377 height 18
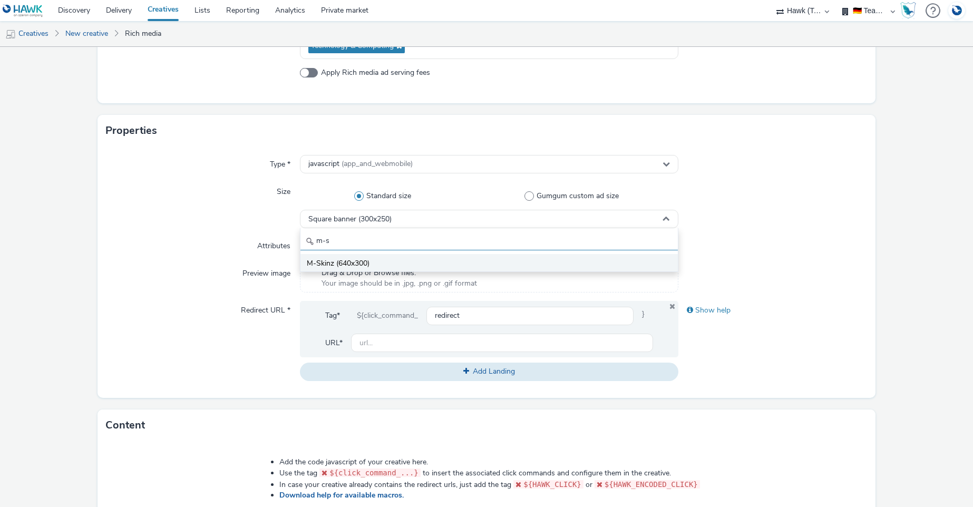
type input "m-s"
click at [329, 263] on span "M-Skinz (640x300)" at bounding box center [338, 263] width 63 height 11
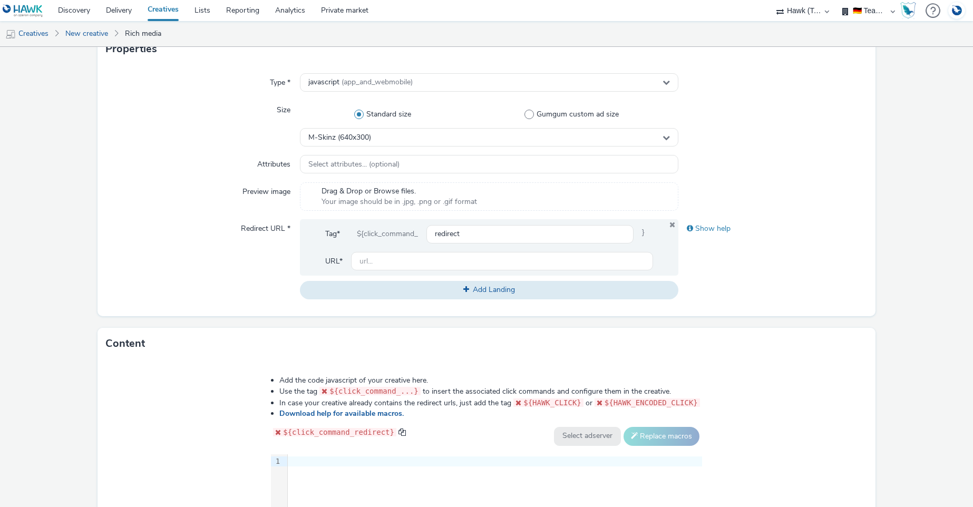
scroll to position [260, 0]
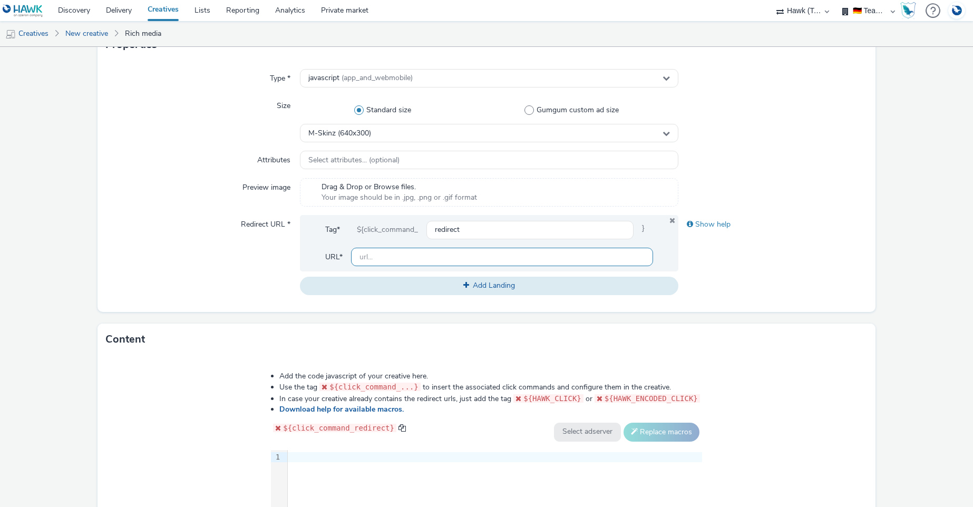
click at [392, 252] on input "text" at bounding box center [502, 257] width 302 height 18
paste input "https://wilkinsonsword.de/collections/hydro"
type input "https://wilkinsonsword.de/collections/hydro"
click at [870, 257] on form "New creative General Advertiser * Hawk-Test-DE Name * Buttom | Wilkinson 237 IA…" at bounding box center [486, 233] width 973 height 893
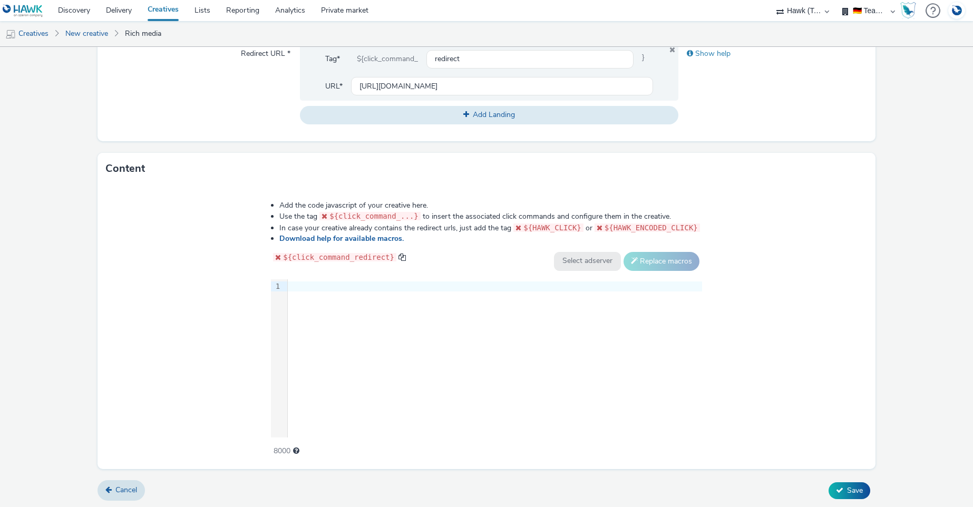
click at [330, 373] on div "9 1 ›" at bounding box center [486, 358] width 431 height 158
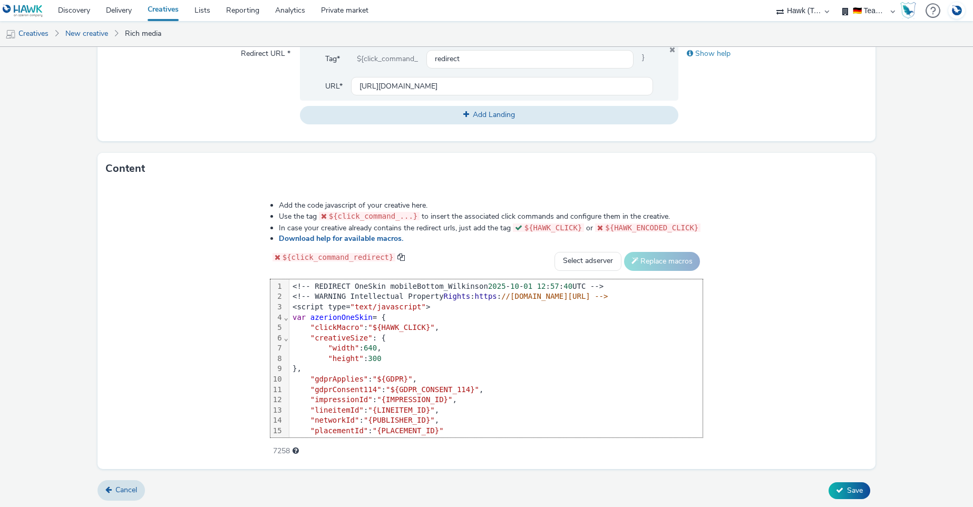
scroll to position [50, 0]
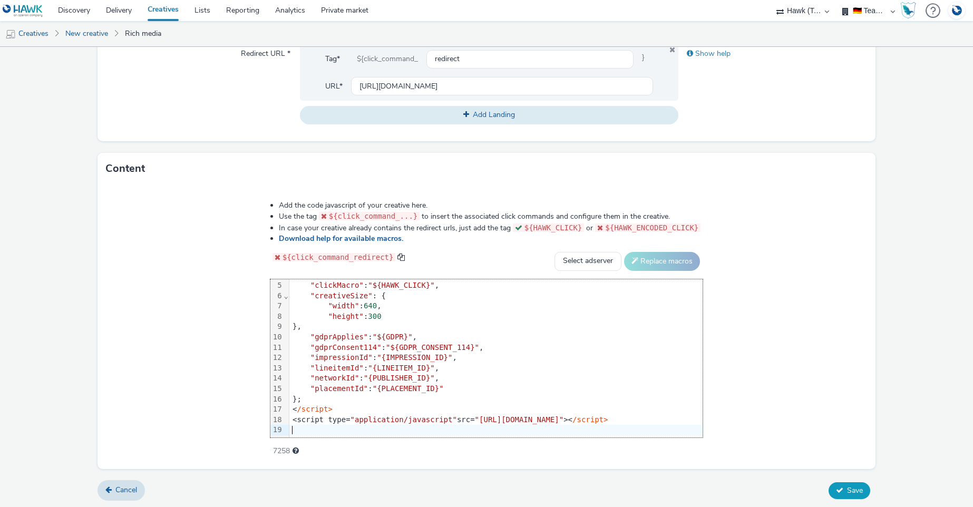
click at [852, 492] on span "Save" at bounding box center [855, 491] width 16 height 10
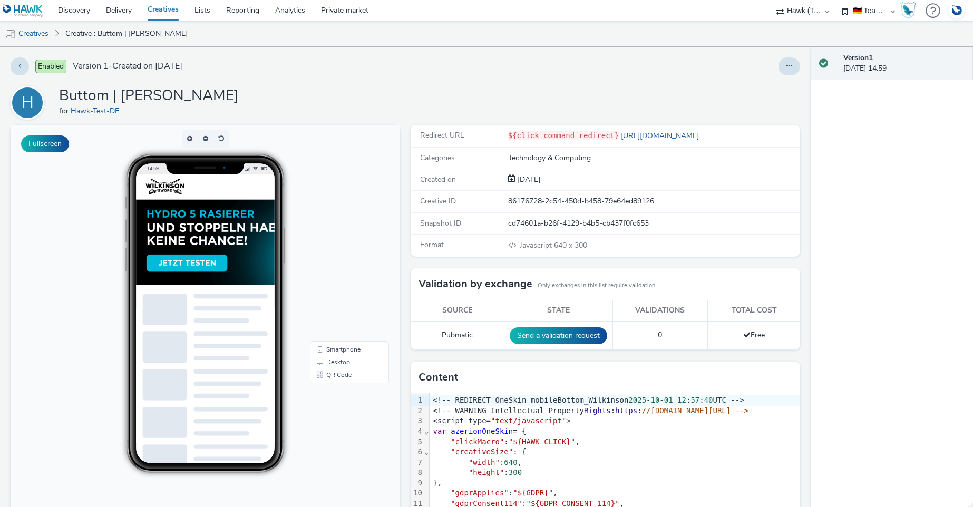
click at [350, 76] on div "Enabled Version 1 - Created on 01 October 2025 H Buttom | Wilkinson for Hawk-Te…" at bounding box center [405, 277] width 811 height 460
click at [787, 62] on icon at bounding box center [790, 65] width 6 height 7
click at [741, 88] on link "Edit" at bounding box center [760, 87] width 79 height 21
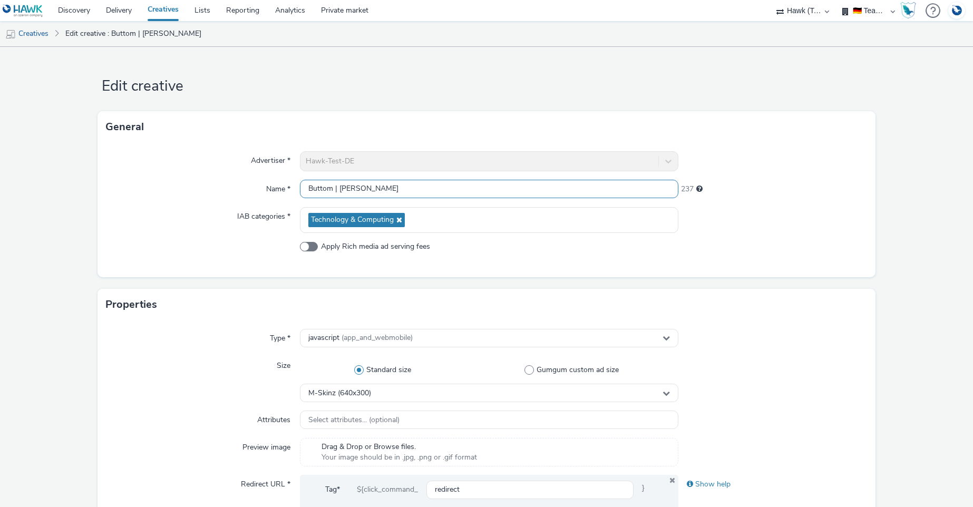
click at [313, 186] on input "Buttom | Wilkinson" at bounding box center [489, 189] width 378 height 18
click at [305, 185] on input "Buttom | Wilkinson" at bounding box center [489, 189] width 378 height 18
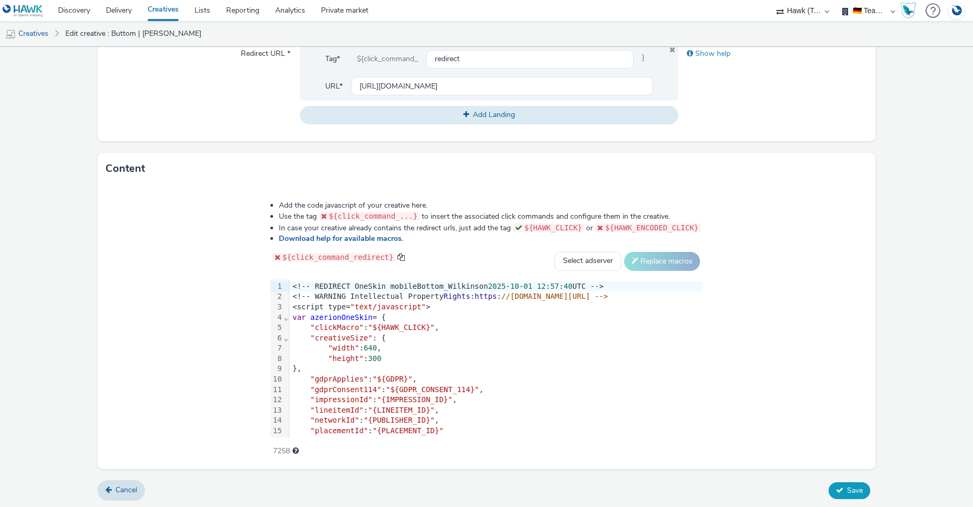
type input "MSkin | Buttom | Wilkinson"
click at [839, 489] on button "Save" at bounding box center [850, 490] width 42 height 17
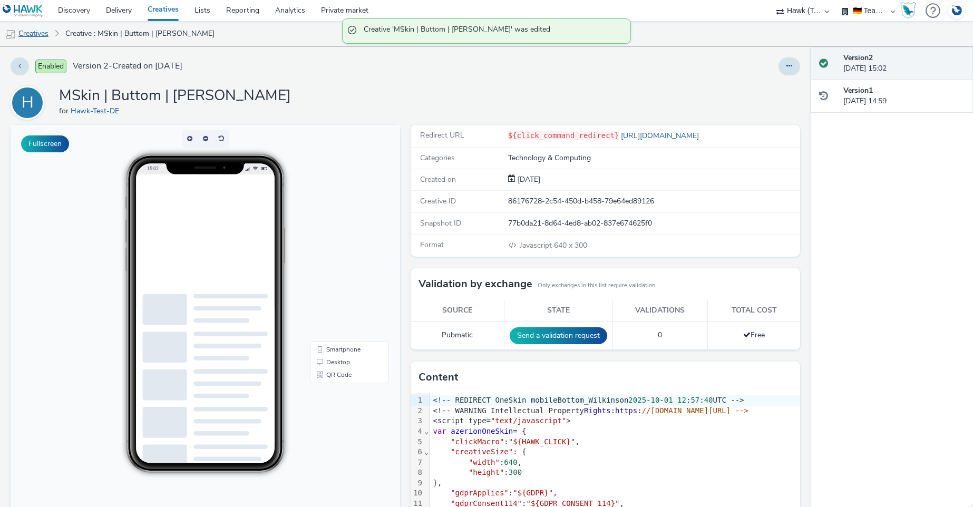
click at [36, 36] on link "Creatives" at bounding box center [27, 33] width 54 height 25
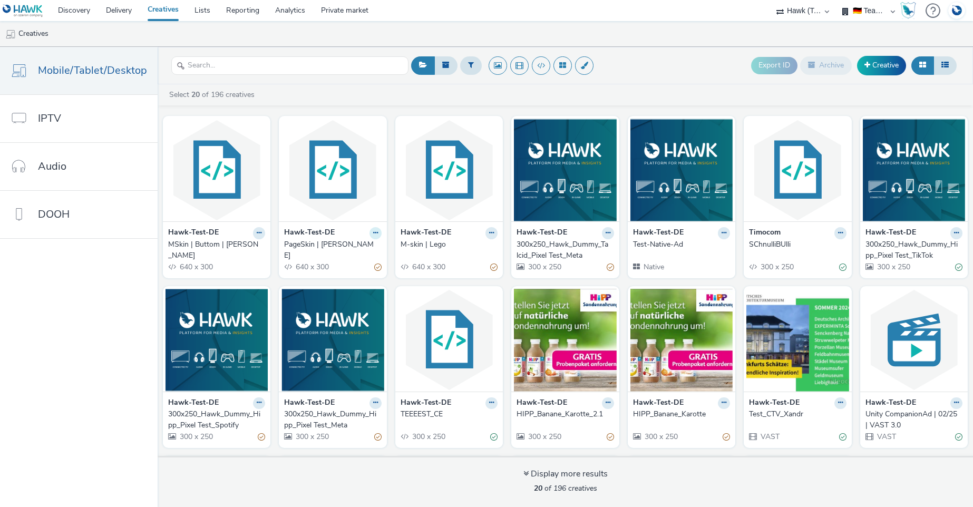
click at [373, 232] on icon at bounding box center [375, 233] width 5 height 6
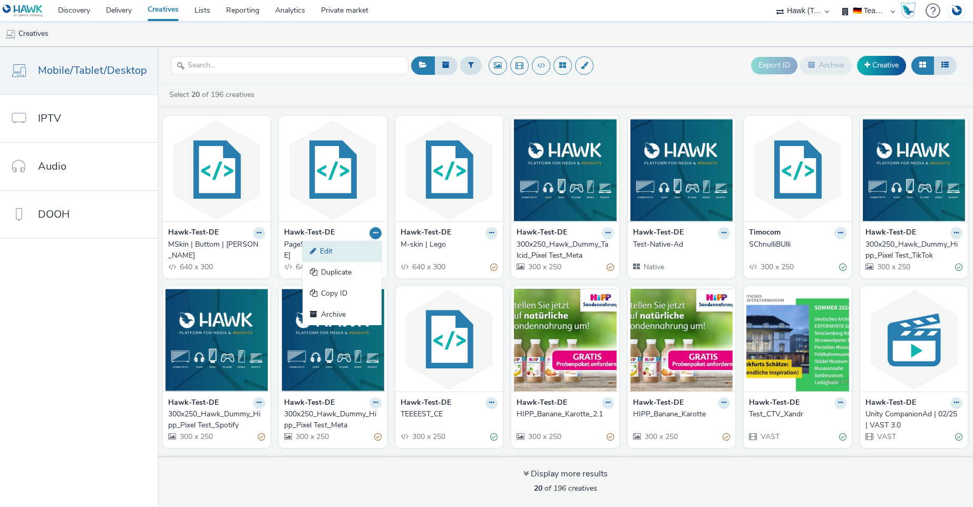
click at [339, 247] on link "Edit" at bounding box center [342, 251] width 79 height 21
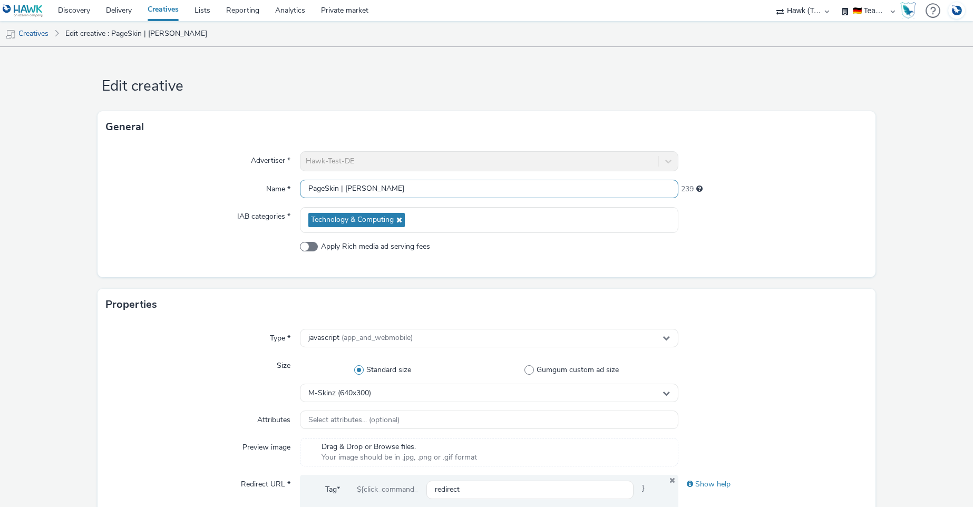
click at [304, 191] on input "PageSkin | Wempe" at bounding box center [489, 189] width 378 height 18
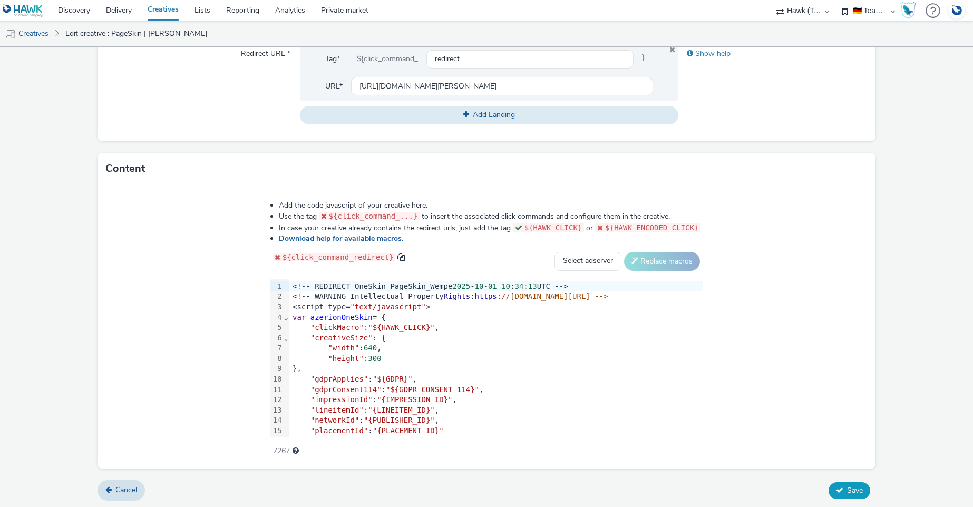
type input "MSkin | PageSkin | Wempe"
click at [837, 491] on button "Save" at bounding box center [850, 490] width 42 height 17
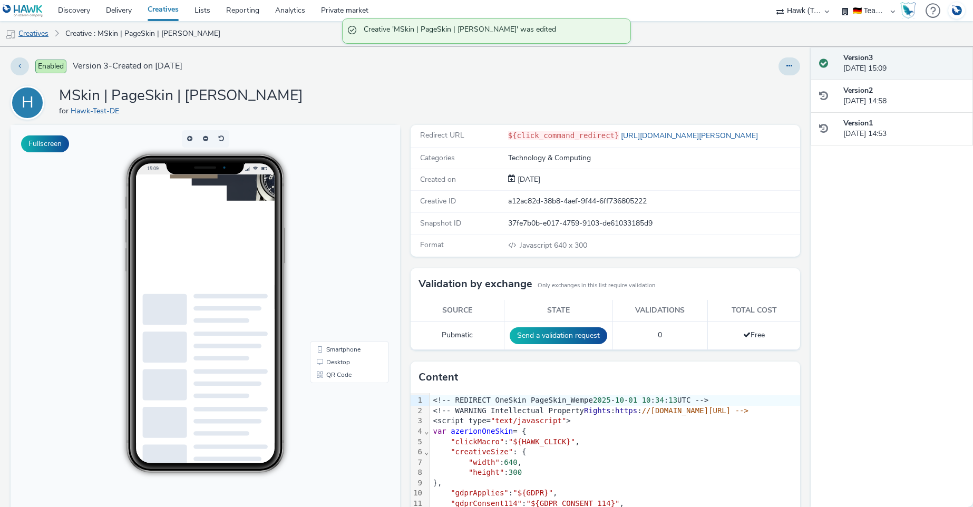
click at [41, 33] on link "Creatives" at bounding box center [27, 33] width 54 height 25
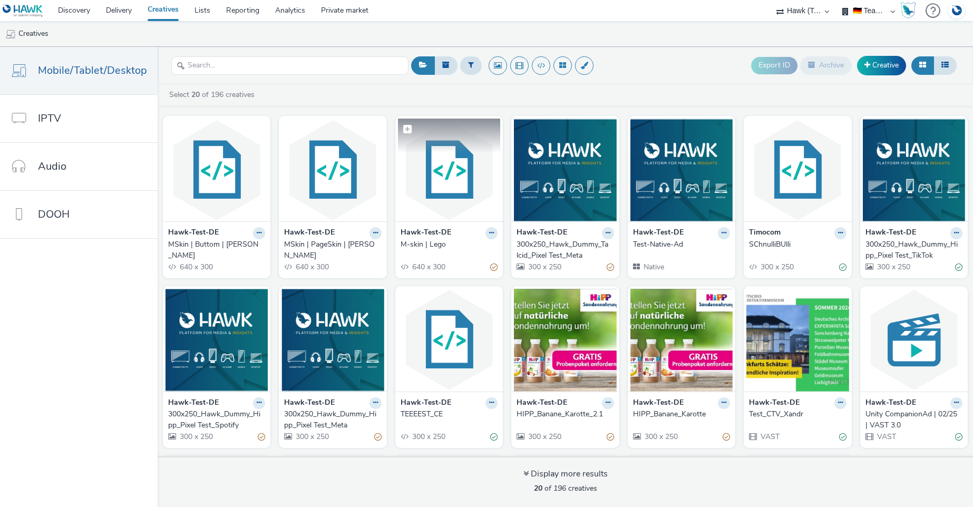
click at [448, 195] on img at bounding box center [449, 170] width 102 height 103
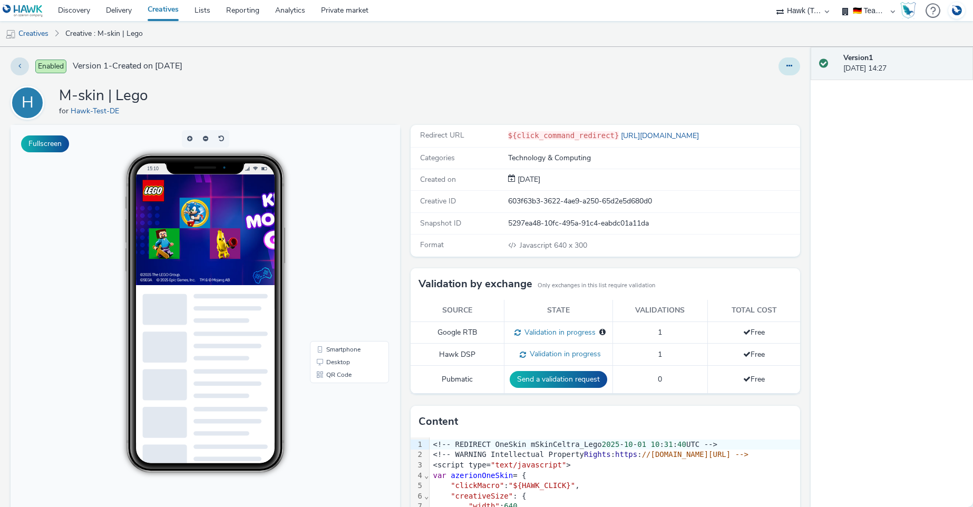
click at [787, 64] on icon at bounding box center [790, 65] width 6 height 7
click at [735, 88] on link "Edit" at bounding box center [760, 87] width 79 height 21
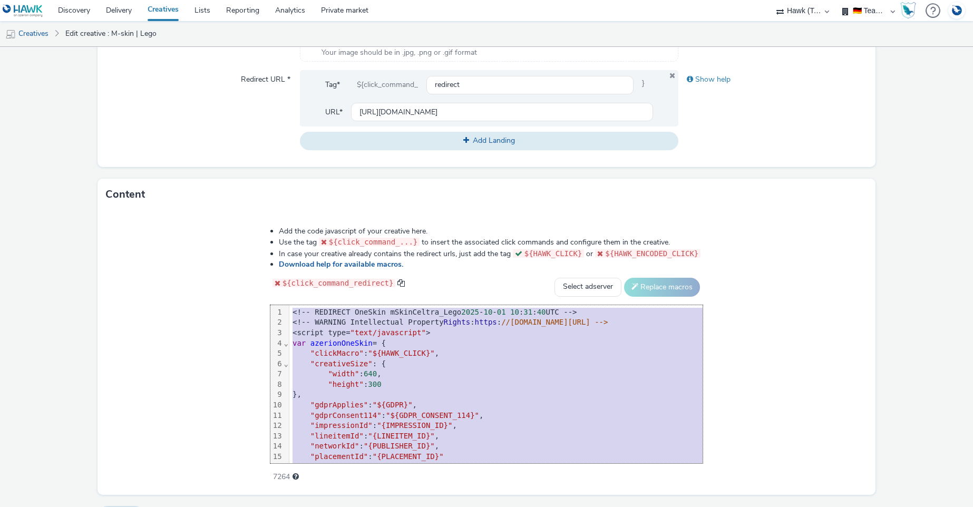
scroll to position [40, 0]
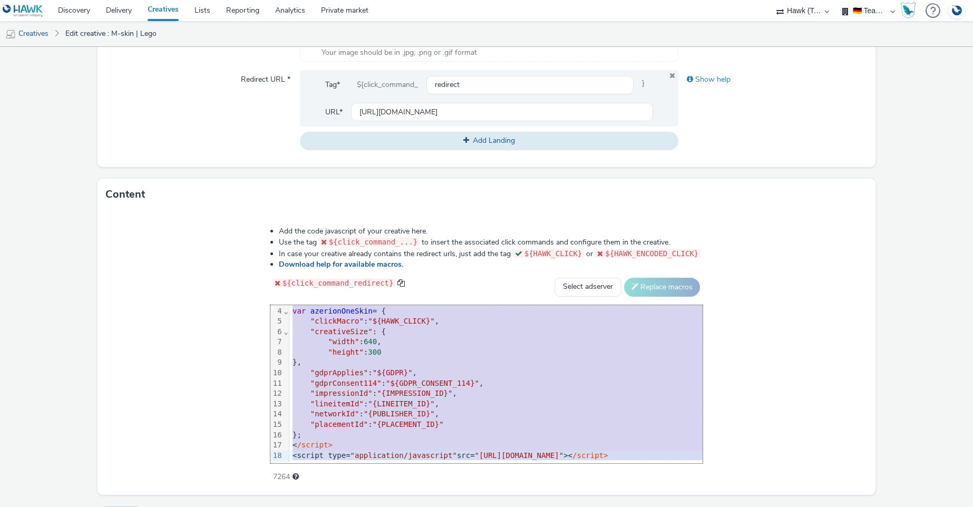
drag, startPoint x: 191, startPoint y: 341, endPoint x: 442, endPoint y: 492, distance: 292.6
click at [442, 492] on div "Add the code javascript of your creative here. Use the tag ${click_command_...}…" at bounding box center [487, 352] width 779 height 285
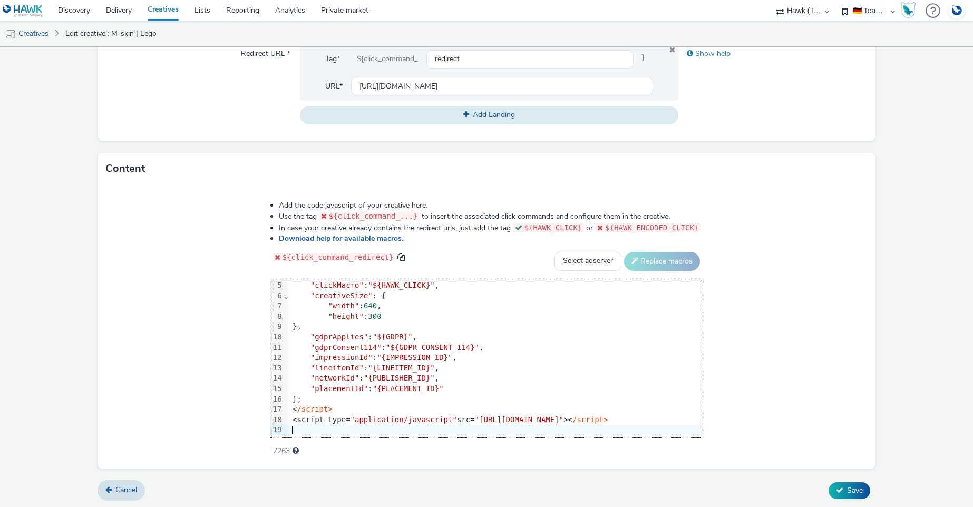
scroll to position [431, 0]
click at [847, 490] on span "Save" at bounding box center [855, 491] width 16 height 10
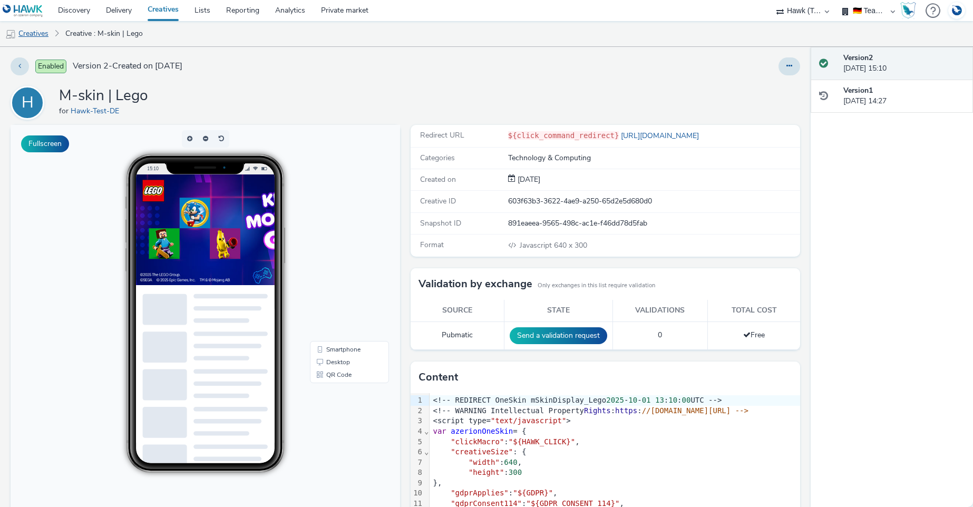
click at [32, 35] on link "Creatives" at bounding box center [27, 33] width 54 height 25
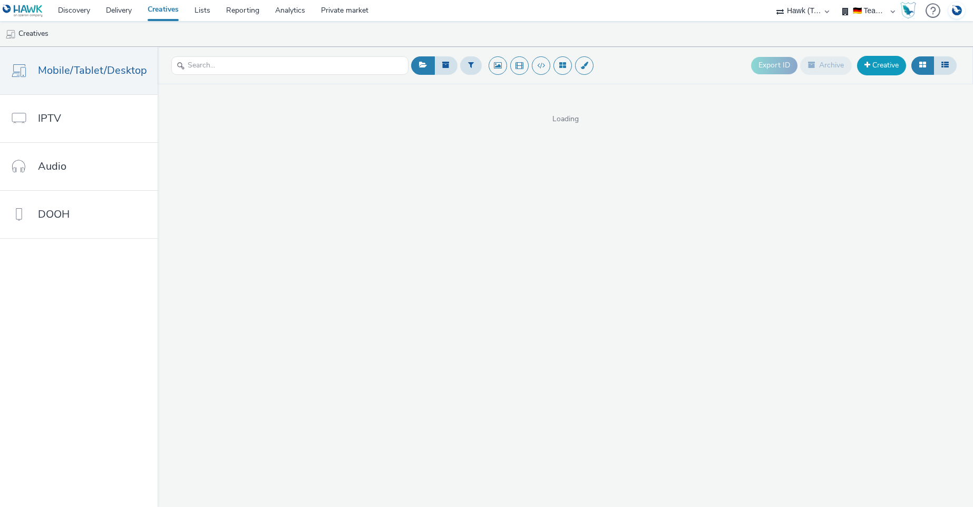
click at [877, 69] on link "Creative" at bounding box center [881, 65] width 49 height 19
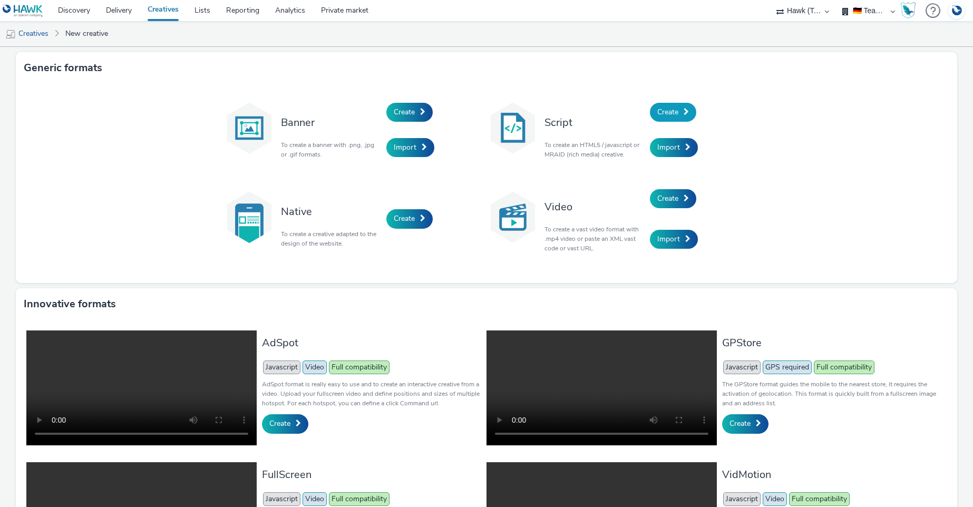
click at [661, 107] on span "Create" at bounding box center [668, 112] width 21 height 10
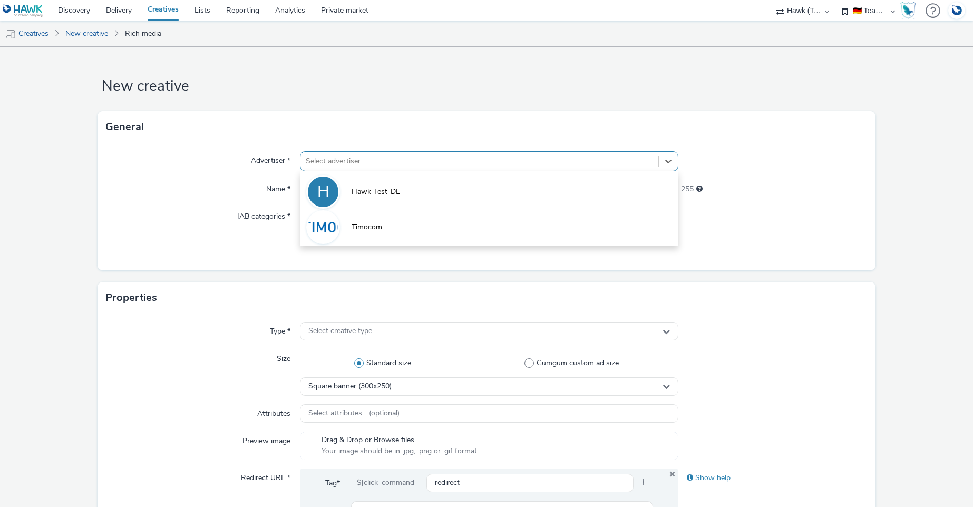
click at [350, 166] on div at bounding box center [479, 161] width 347 height 13
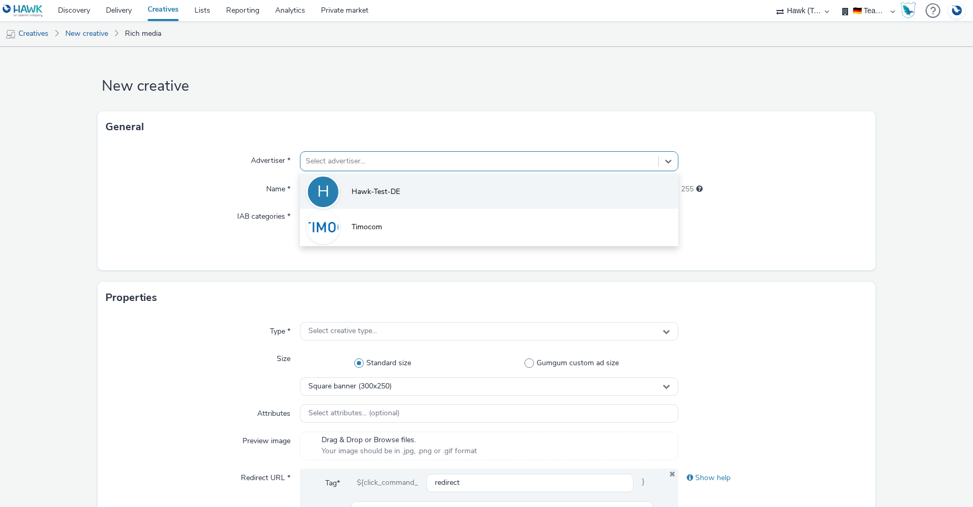
click at [352, 195] on span "Hawk-Test-DE" at bounding box center [376, 192] width 49 height 11
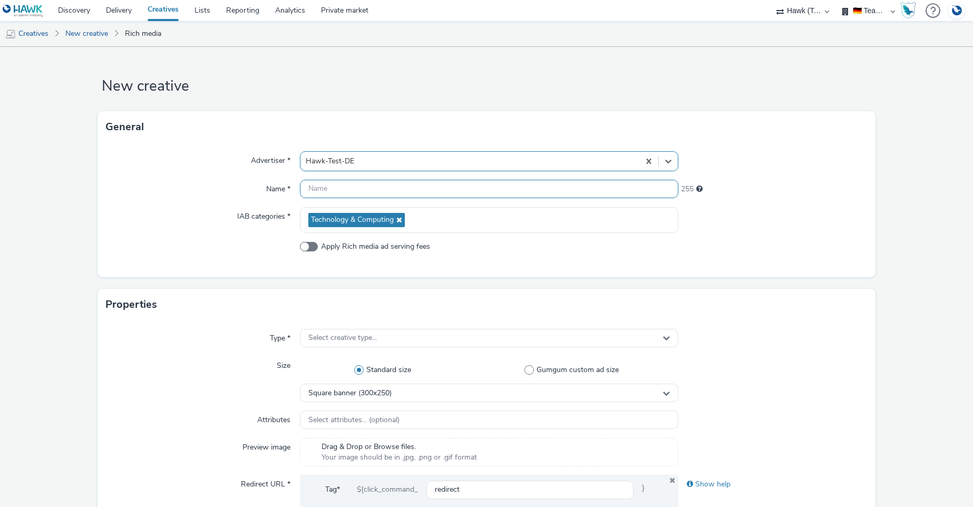
click at [354, 190] on input "text" at bounding box center [489, 189] width 378 height 18
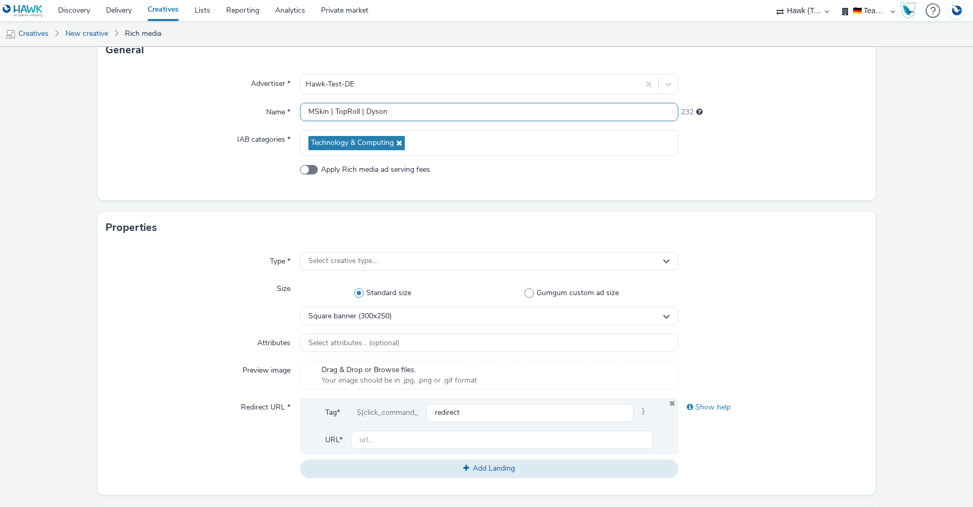
scroll to position [105, 0]
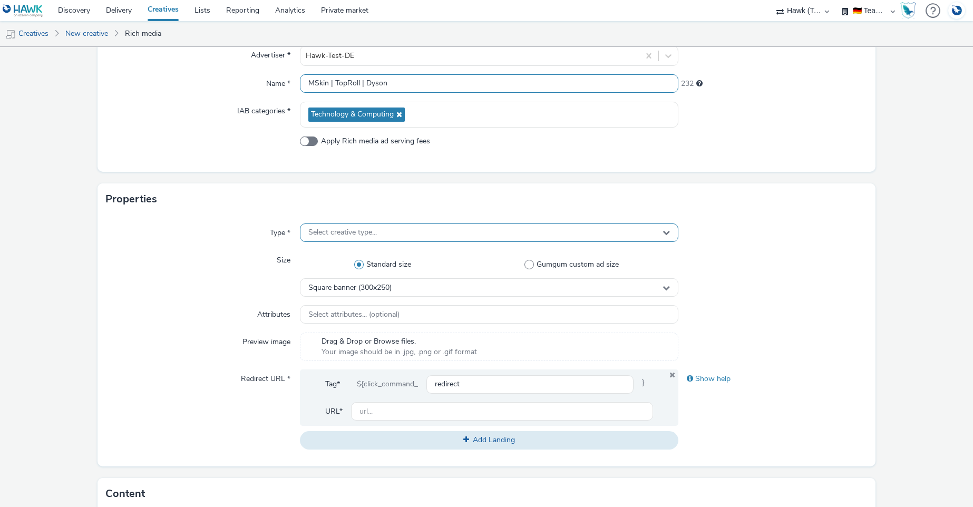
type input "MSkin | TopRoll | Dyson"
click at [324, 231] on span "Select creative type..." at bounding box center [342, 232] width 69 height 9
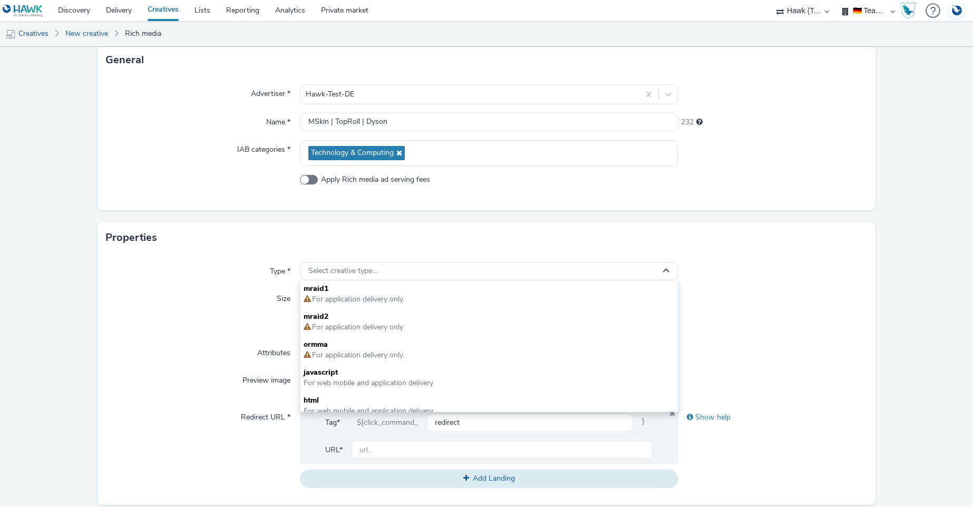
scroll to position [54, 0]
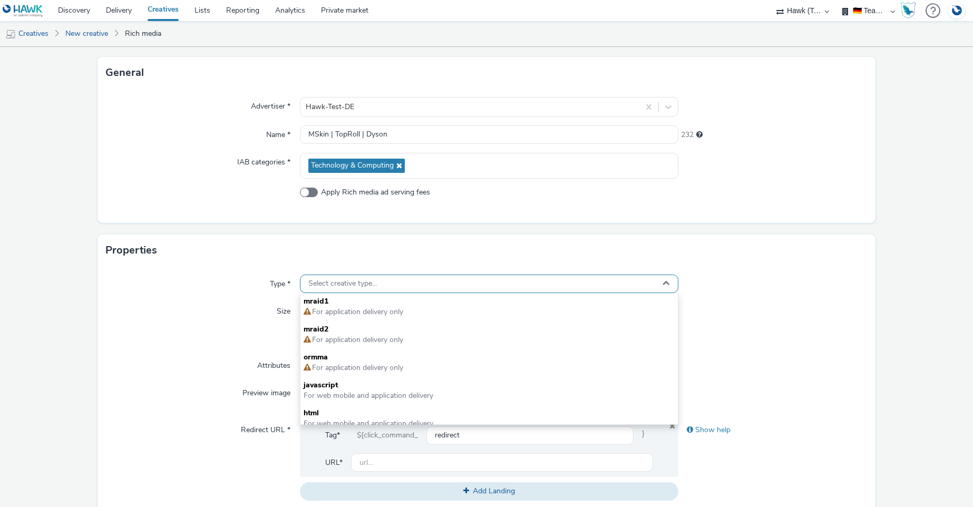
click at [356, 283] on span "Select creative type..." at bounding box center [342, 283] width 69 height 9
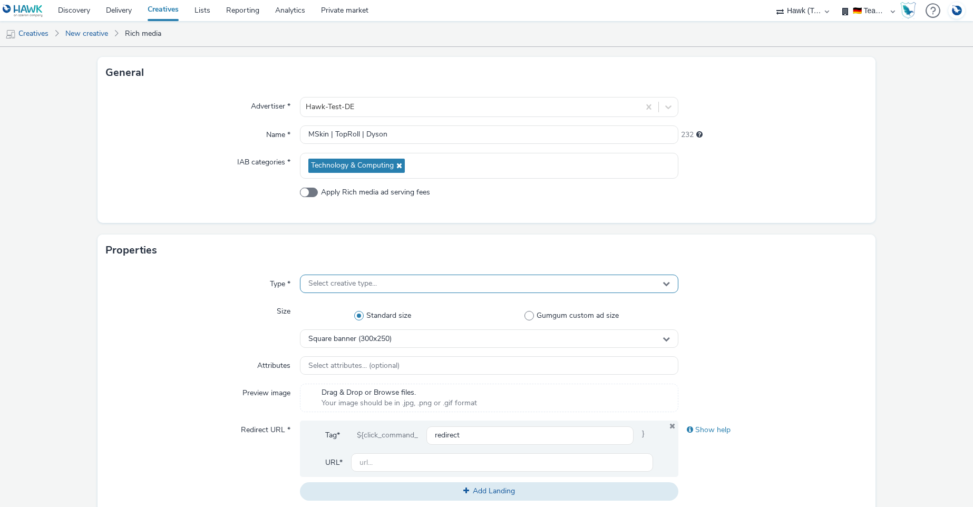
click at [340, 283] on span "Select creative type..." at bounding box center [342, 283] width 69 height 9
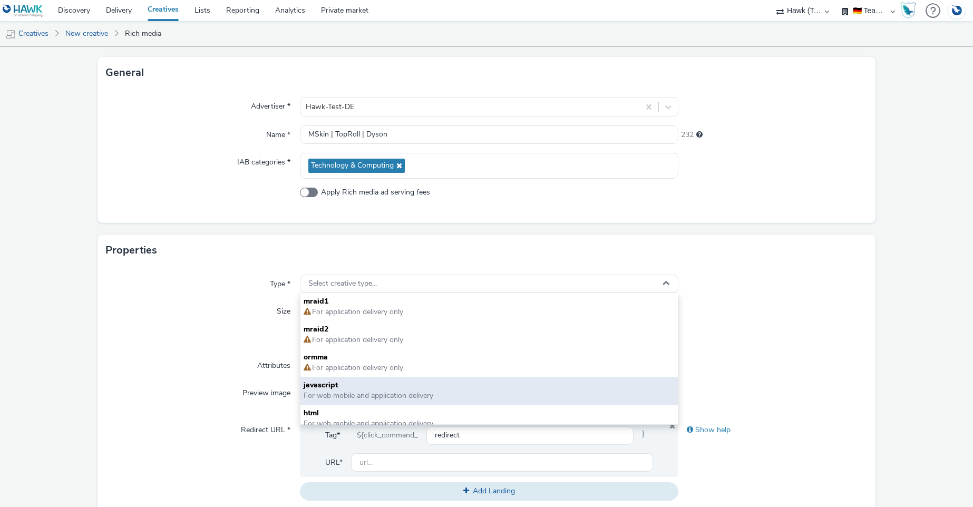
click at [325, 383] on span "javascript" at bounding box center [489, 385] width 371 height 11
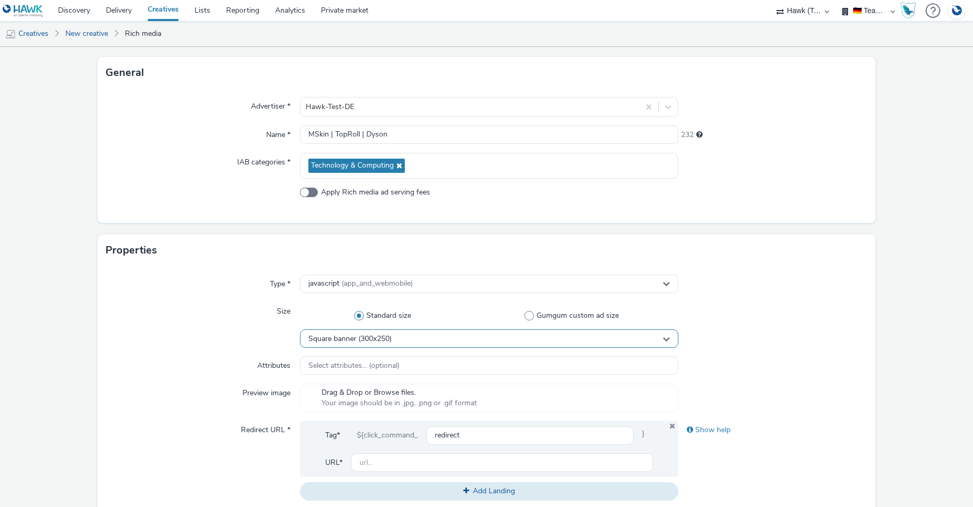
click at [340, 341] on span "Square banner (300x250)" at bounding box center [349, 339] width 83 height 9
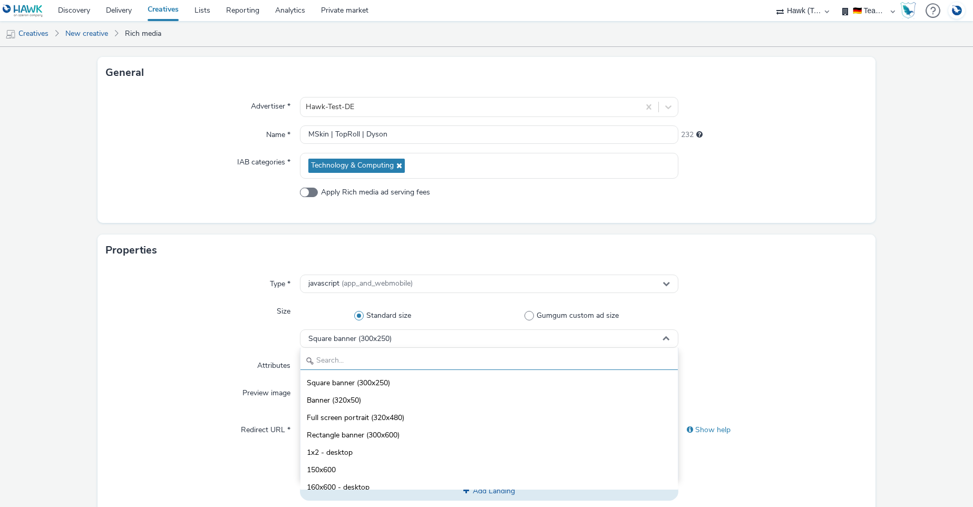
click at [326, 359] on input "text" at bounding box center [489, 361] width 377 height 18
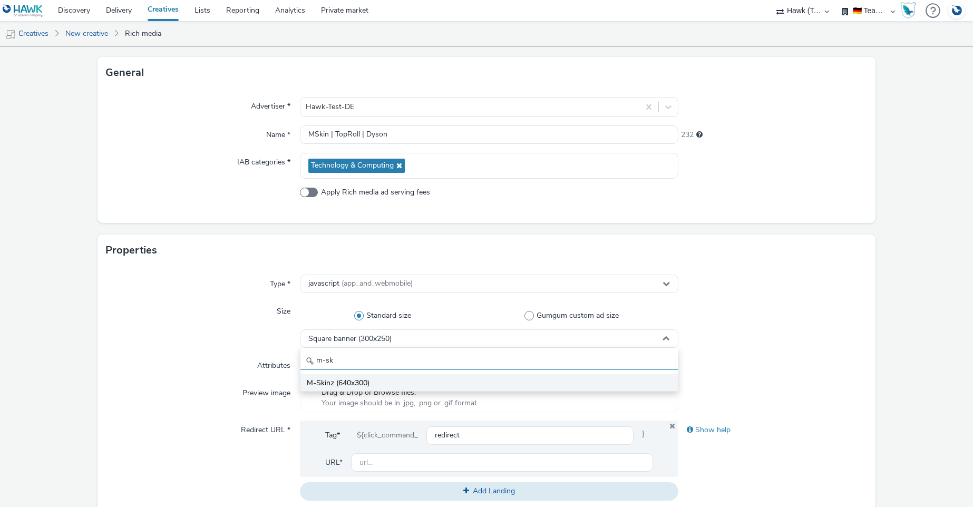
type input "m-sk"
click at [316, 383] on span "M-Skinz (640x300)" at bounding box center [338, 383] width 63 height 11
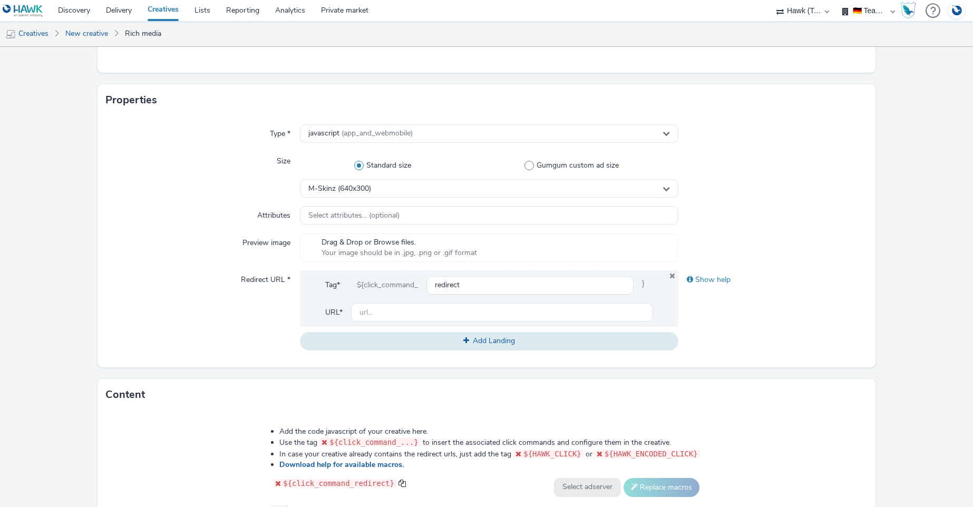
scroll to position [243, 0]
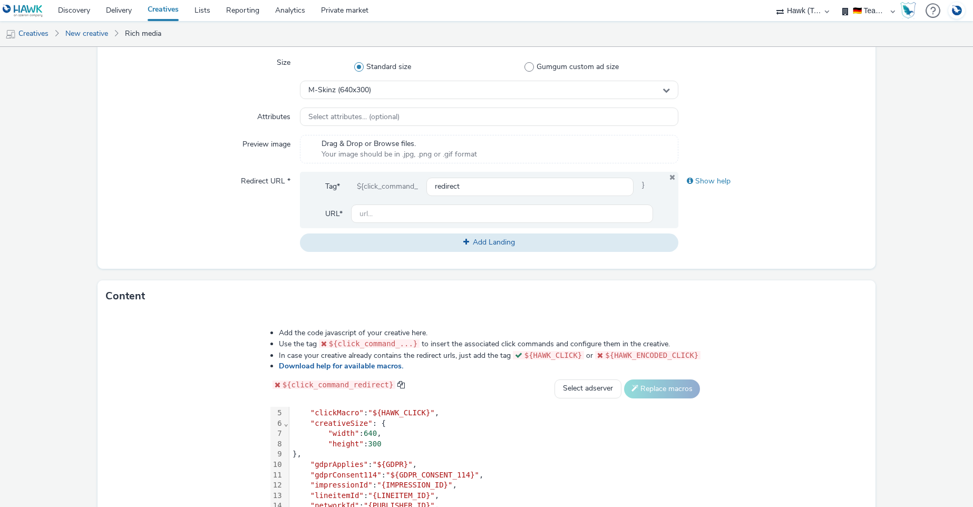
scroll to position [257, 0]
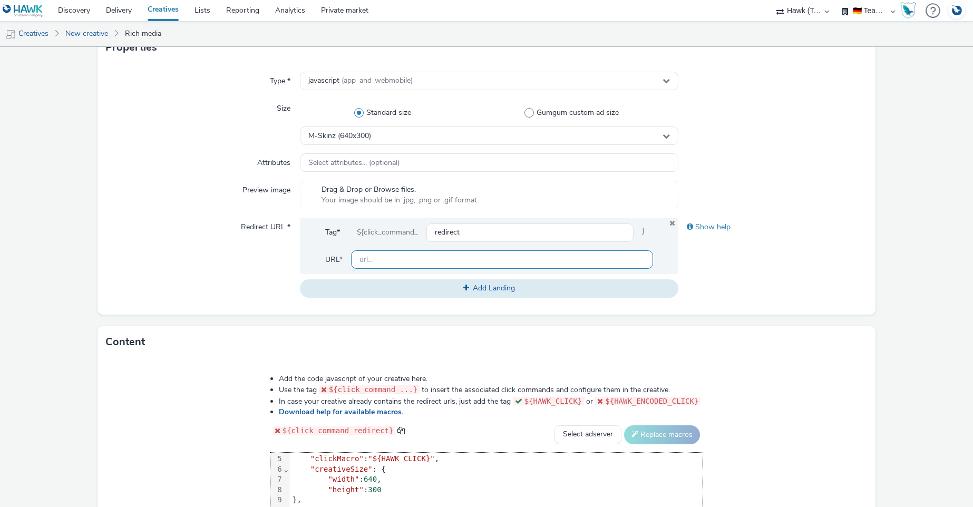
click at [362, 258] on input "text" at bounding box center [502, 259] width 302 height 18
paste input "https://www.dyson.at/staubsauger/kabellos"
type input "https://www.dyson.at/staubsauger/kabellos"
click at [815, 256] on div "Show help" at bounding box center [773, 258] width 189 height 80
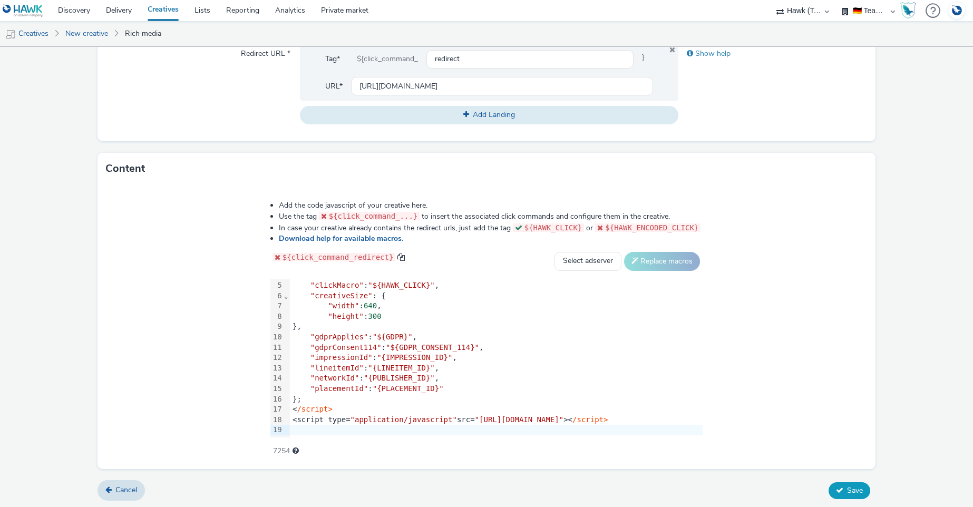
click at [842, 495] on button "Save" at bounding box center [850, 490] width 42 height 17
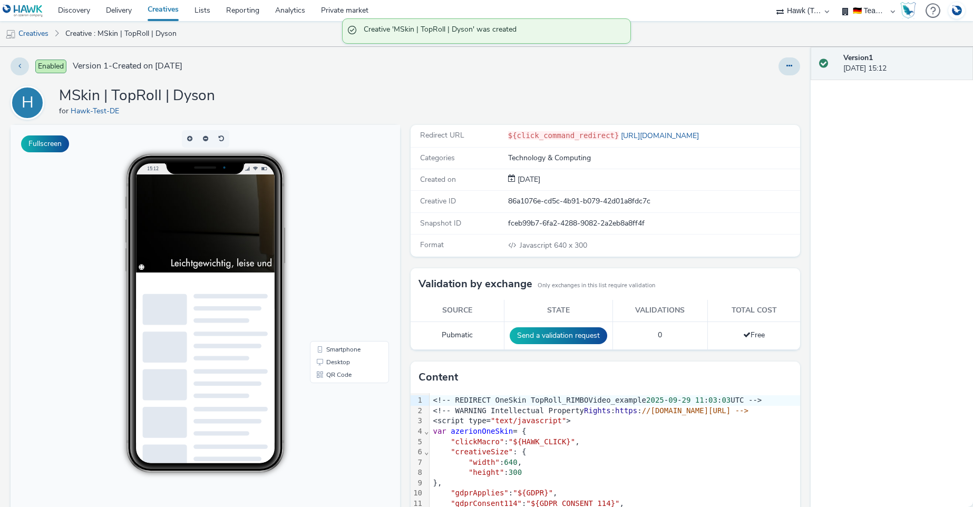
scroll to position [18, 0]
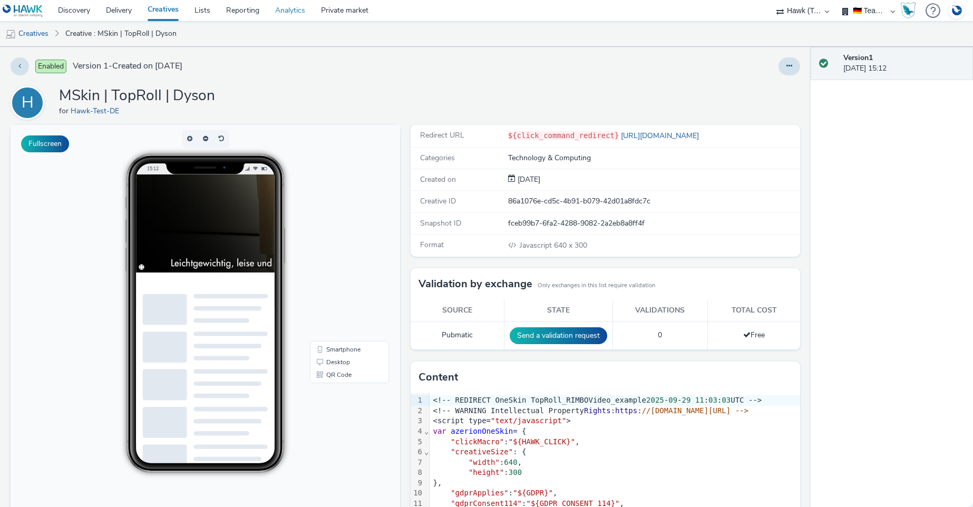
click at [289, 12] on link "Analytics" at bounding box center [290, 10] width 46 height 21
click at [813, 11] on select "AZERION AZERION SURVEYS Broadaly comtogether Contrast Crossvertise Data Zulu Gm…" at bounding box center [802, 10] width 63 height 21
click at [771, 0] on select "AZERION AZERION SURVEYS Broadaly comtogether Contrast Crossvertise Data Zulu Gm…" at bounding box center [802, 10] width 63 height 21
click at [32, 35] on link "Creatives" at bounding box center [27, 33] width 54 height 25
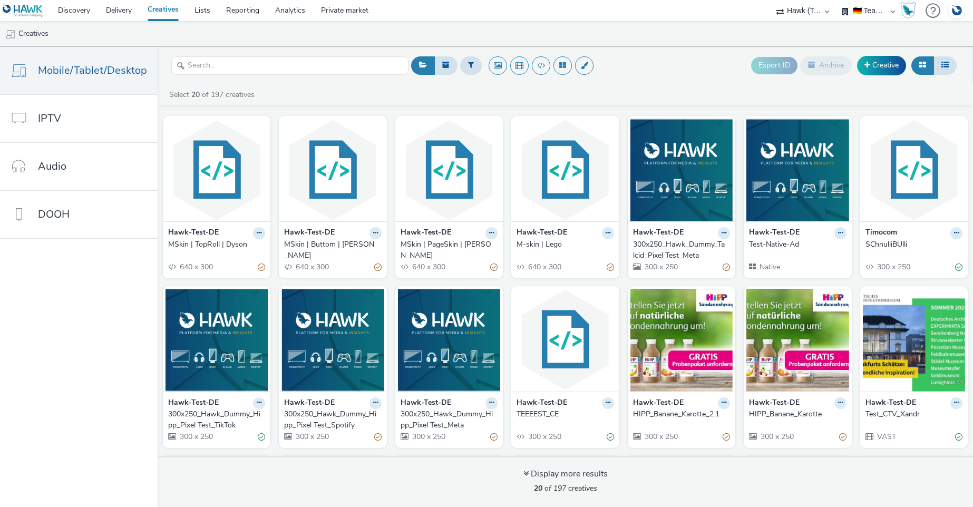
click at [457, 243] on div "MSkin | PageSkin | Wempe" at bounding box center [447, 250] width 93 height 22
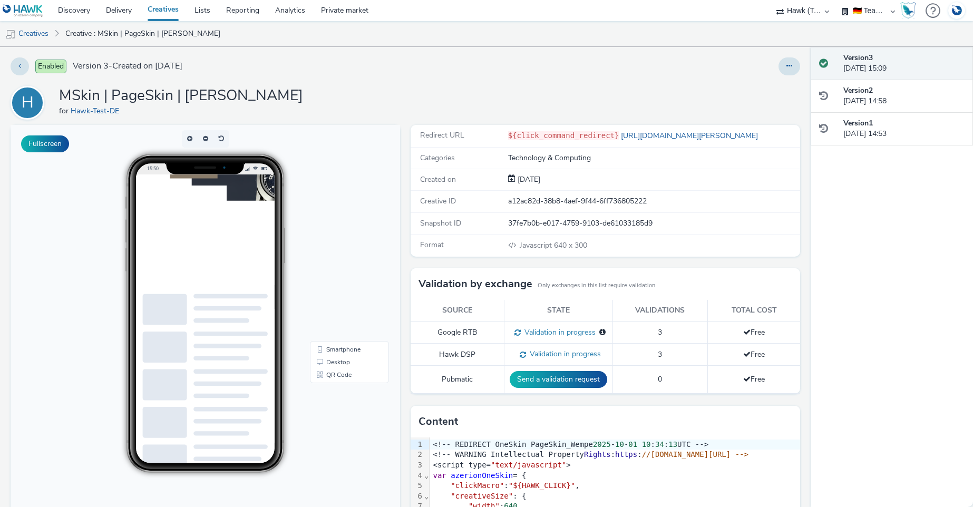
click at [277, 189] on div at bounding box center [304, 253] width 337 height 253
click at [297, 12] on link "Analytics" at bounding box center [290, 10] width 46 height 21
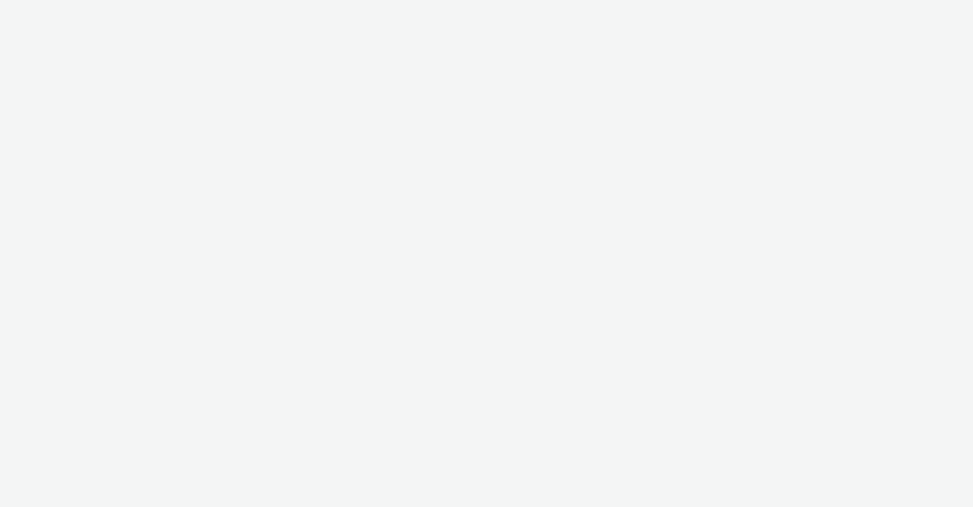
select select "2fc77e36-bb93-4aa3-9dff-dcb08e02eac6"
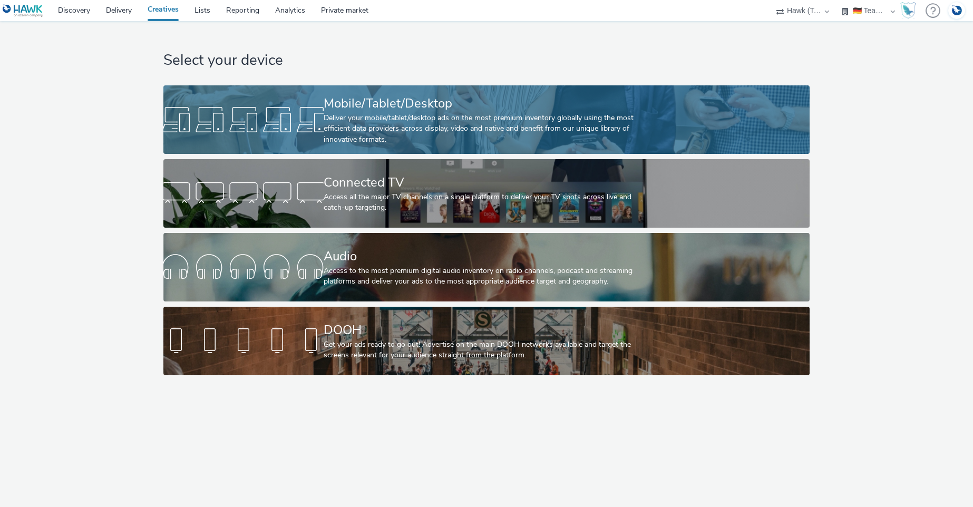
click at [422, 116] on div "Deliver your mobile/tablet/desktop ads on the most premium inventory globally u…" at bounding box center [484, 129] width 321 height 32
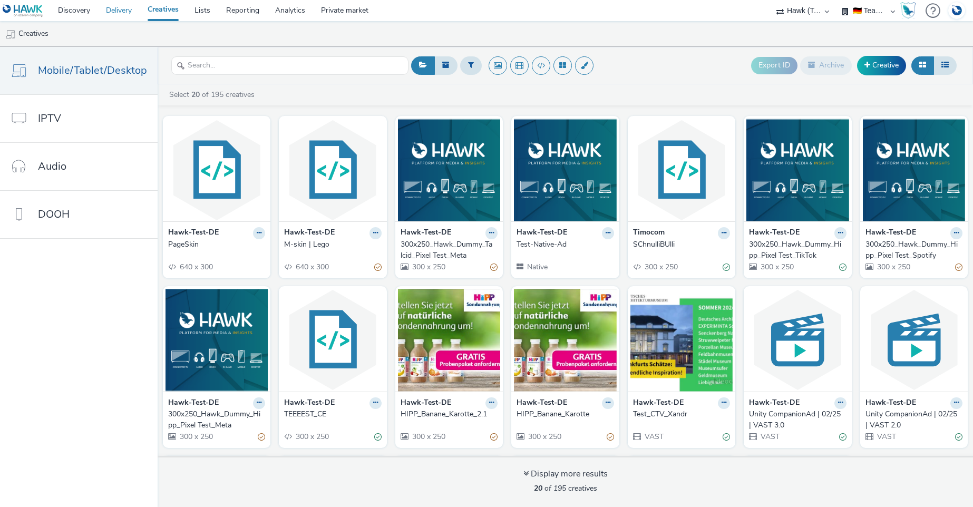
click at [129, 9] on link "Delivery" at bounding box center [119, 10] width 42 height 21
